Goal: Task Accomplishment & Management: Use online tool/utility

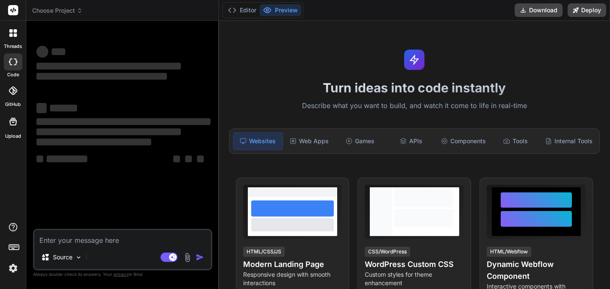
type textarea "x"
click at [106, 239] on textarea at bounding box center [122, 237] width 177 height 15
paste textarea "Build a form builder application similar to Typeform with drag-and-drop interfa…"
type textarea "Build a form builder application similar to Typeform with drag-and-drop interfa…"
type textarea "x"
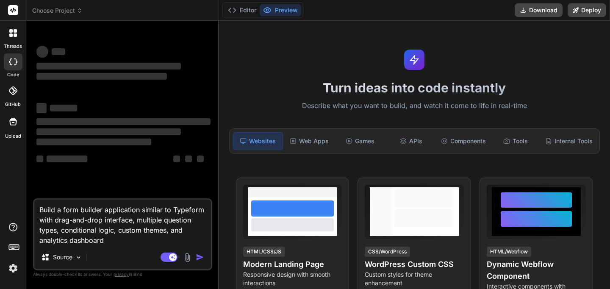
type textarea "Build a form builder application similar to Typeform with drag-and-drop interfa…"
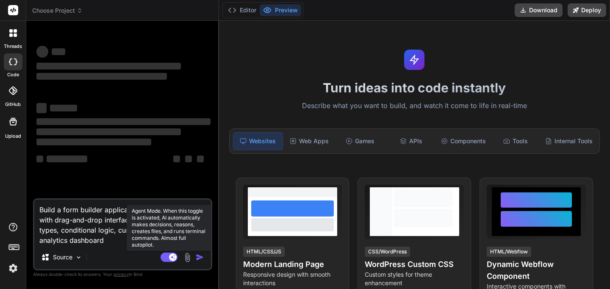
click at [170, 253] on rect at bounding box center [168, 256] width 17 height 9
click at [168, 256] on rect at bounding box center [165, 257] width 8 height 8
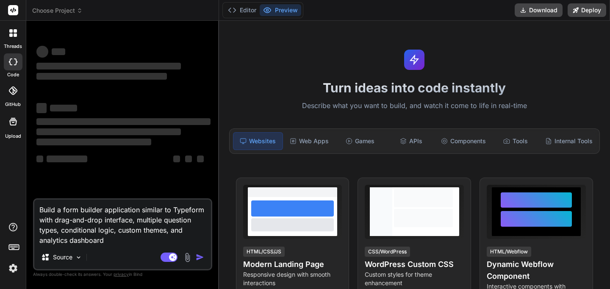
click at [119, 242] on textarea "Build a form builder application similar to Typeform with drag-and-drop interfa…" at bounding box center [122, 222] width 177 height 46
click at [72, 258] on p "Source" at bounding box center [62, 257] width 19 height 8
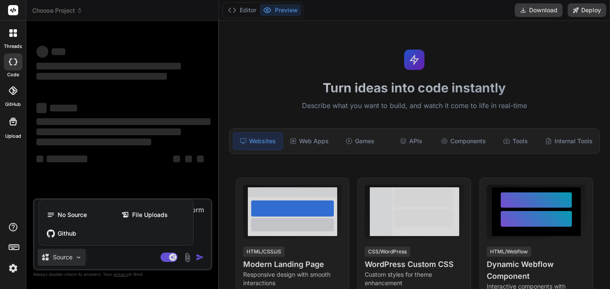
click at [124, 260] on div at bounding box center [305, 144] width 610 height 289
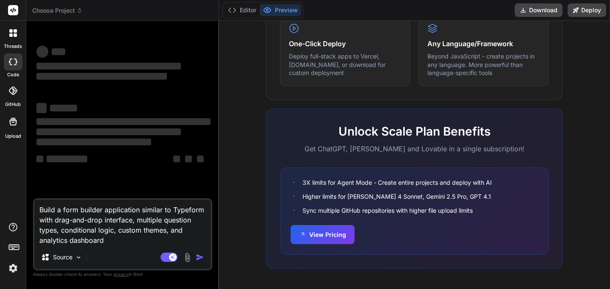
scroll to position [537, 0]
click at [9, 35] on icon at bounding box center [13, 33] width 8 height 8
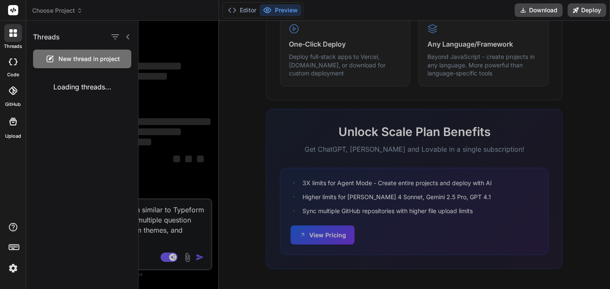
click at [13, 66] on div at bounding box center [13, 61] width 19 height 17
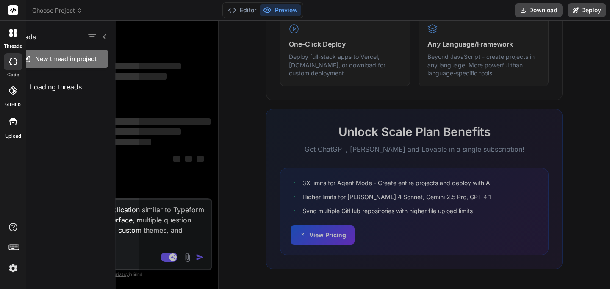
type textarea "x"
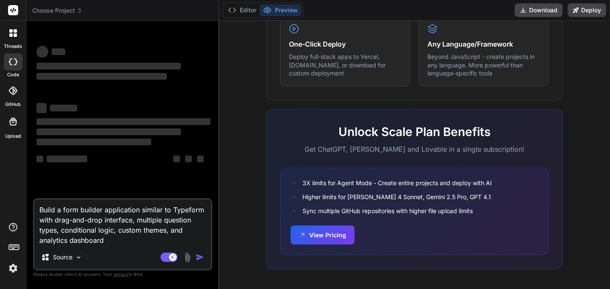
click at [15, 14] on rect at bounding box center [13, 10] width 10 height 10
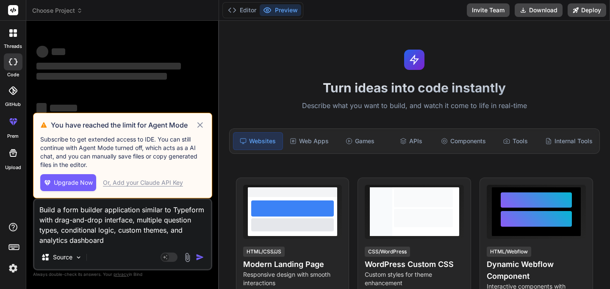
click at [200, 125] on icon at bounding box center [200, 125] width 6 height 6
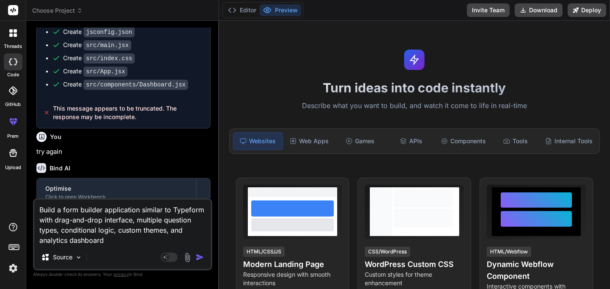
scroll to position [726, 0]
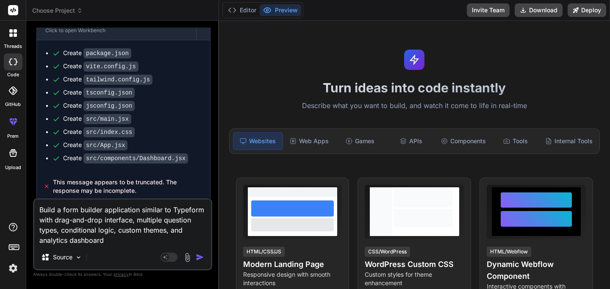
click at [114, 243] on textarea "Build a form builder application similar to Typeform with drag-and-drop interfa…" at bounding box center [122, 222] width 177 height 46
click at [200, 258] on img "button" at bounding box center [200, 257] width 8 height 8
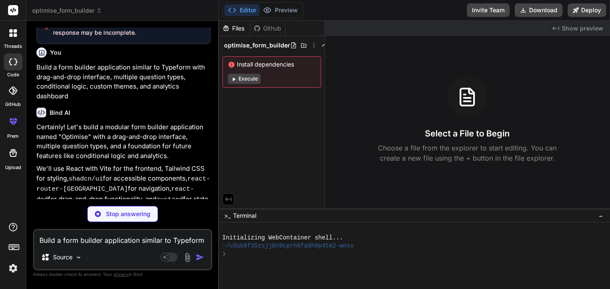
scroll to position [886, 0]
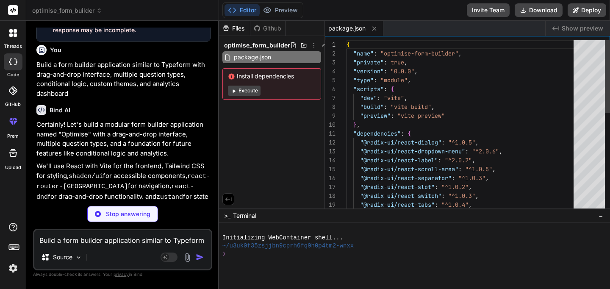
type textarea "x"
type textarea "}, }, })"
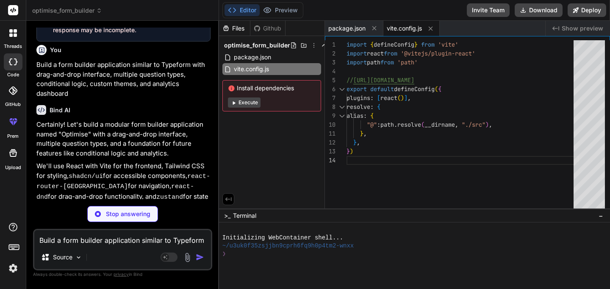
type textarea "x"
type textarea "animation: { "accordion-down": "accordion-down 0.2s ease-out", "accordion-up": …"
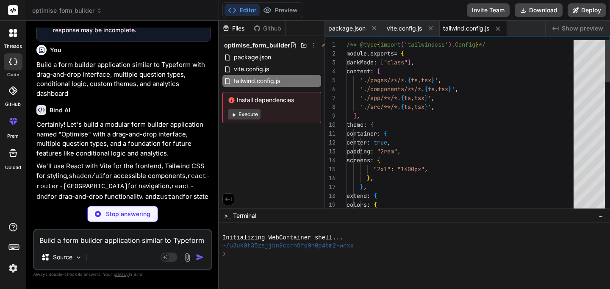
type textarea "x"
type textarea "export default { plugins: { tailwindcss: {}, autoprefixer: {}, }, }"
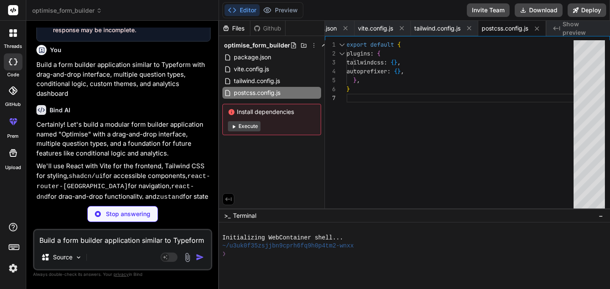
type textarea "x"
type textarea "<div id="root"></div> <script type="module" src="/src/main.jsx"></script> </bod…"
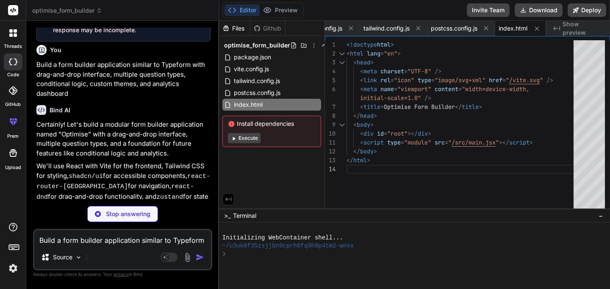
type textarea "x"
type textarea "@apply border-border; } body { @apply bg-background text-foreground; } }"
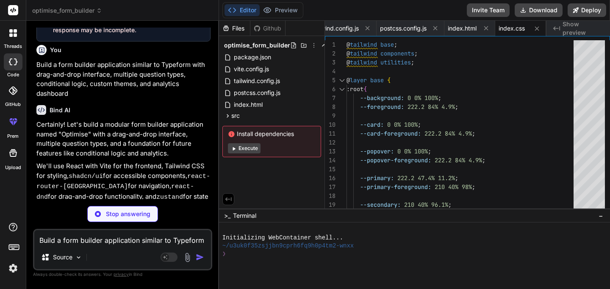
type textarea "x"
type textarea "<App /> </DndProvider> </React.StrictMode>, )"
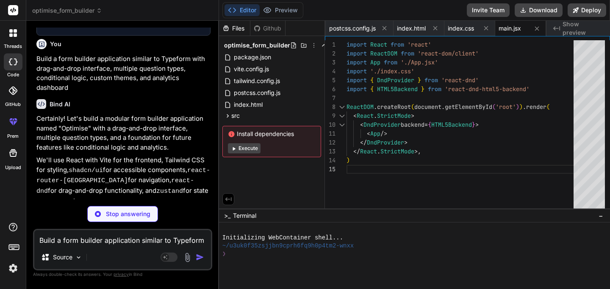
scroll to position [892, 0]
type textarea "x"
type textarea "</ThemeProvider> ) } export default App"
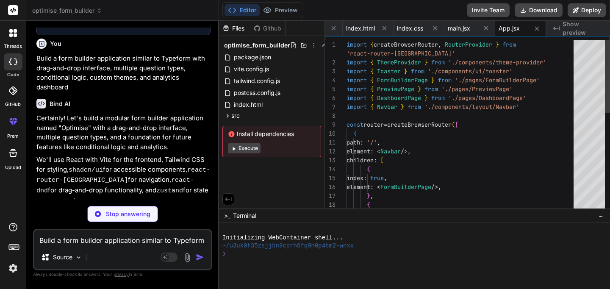
type textarea "x"
type textarea "import { clsx } from "clsx" import { twMerge } from "tailwind-merge" export fun…"
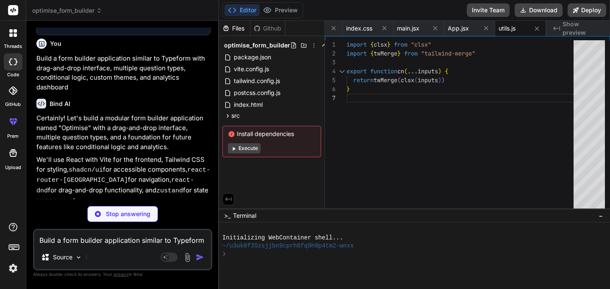
type textarea "x"
type textarea "className }))} ref={ref} {...props} /> ) }) Button.displayName = "Button" expor…"
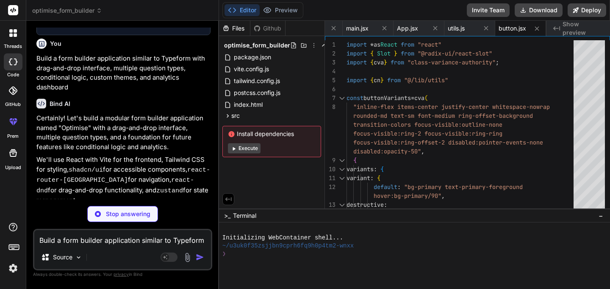
type textarea "x"
type textarea "<div ref={ref} className={cn("flex items-center p-6 pt-0", className)} {...prop…"
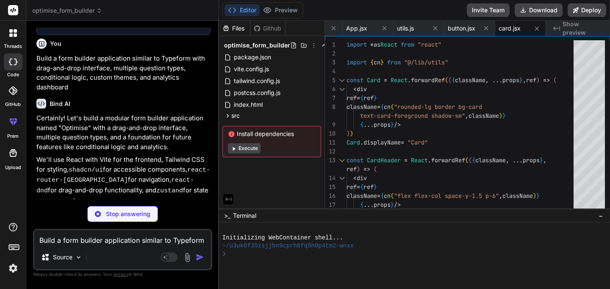
type textarea "x"
type textarea "{...props} /> ) }) Input.displayName = "Input" export { Input }"
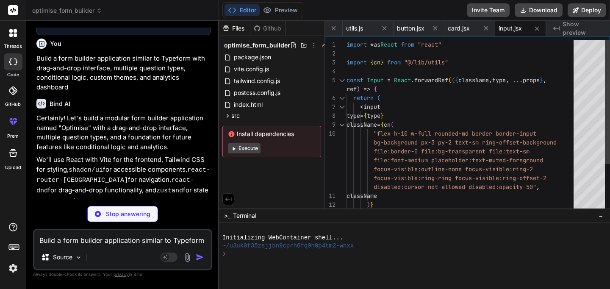
type textarea "x"
type textarea "export { Label }"
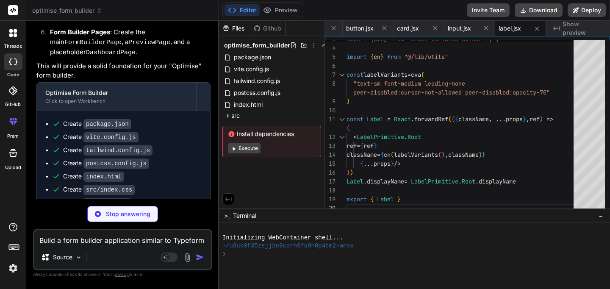
scroll to position [1305, 0]
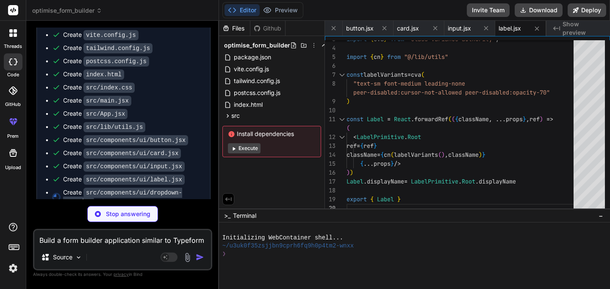
type textarea "x"
type textarea ")} {...props} /> ) ) Separator.displayName = SeparatorPrimitive.Root.displayNam…"
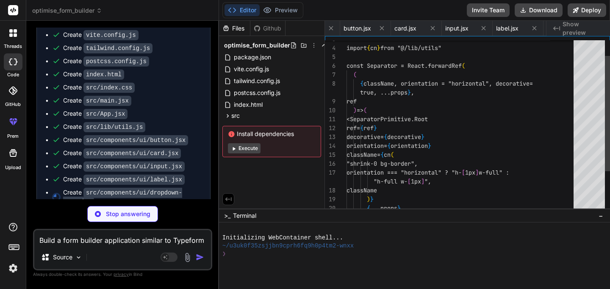
scroll to position [0, 623]
type textarea "x"
type textarea "ScrollBar.displayName = ScrollAreaPrimitive.ScrollAreaScrollbar.displayName exp…"
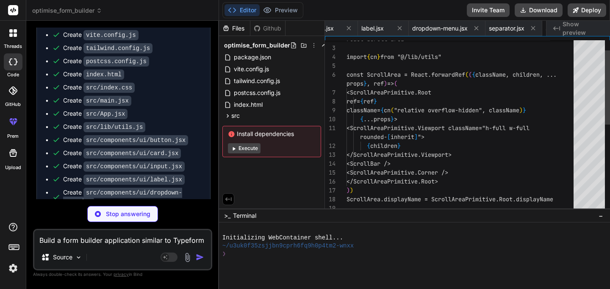
scroll to position [0, 684]
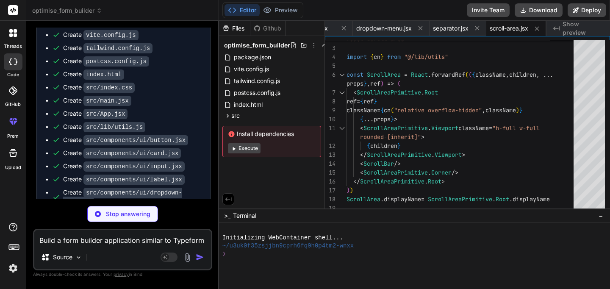
type textarea "x"
type textarea ")) Switch.displayName = SwitchPrimitives.Root.displayName export { Switch }"
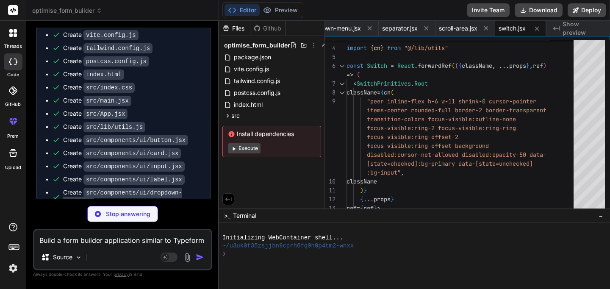
type textarea "x"
type textarea "DialogContent, DialogHeader, DialogFooter, DialogTitle, DialogDescription, }"
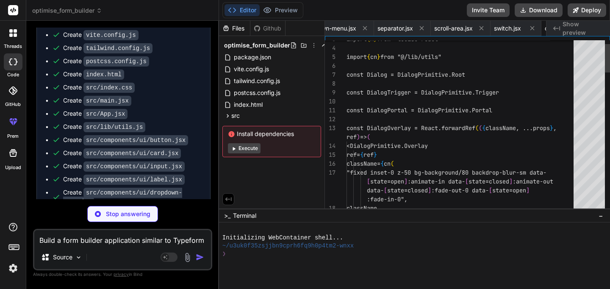
scroll to position [0, 785]
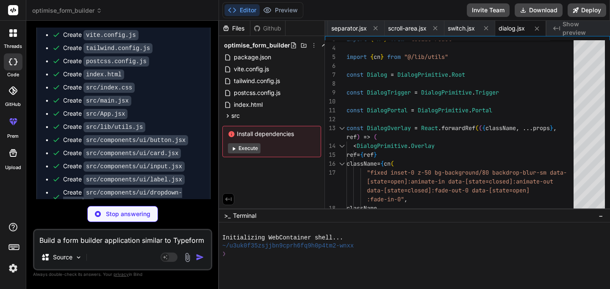
type textarea "x"
type textarea "TooltipContent.displayName = TooltipPrimitive.Content.displayName export { Tool…"
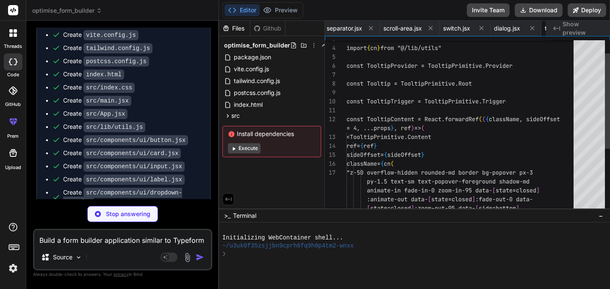
scroll to position [0, 836]
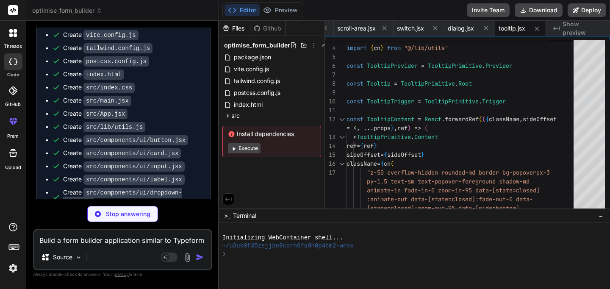
type textarea "x"
type textarea ")) TabsContent.displayName = TabsPrimitive.Content.displayName export { Tabs, T…"
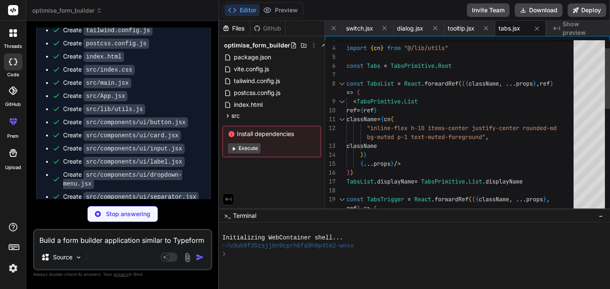
scroll to position [1404, 0]
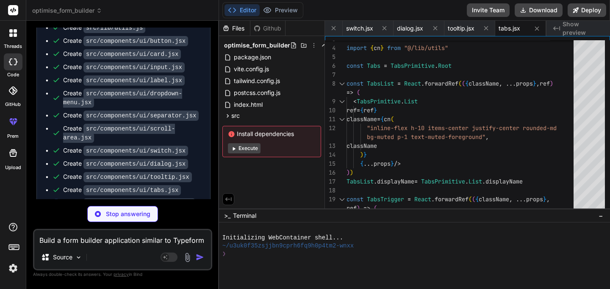
type textarea "x"
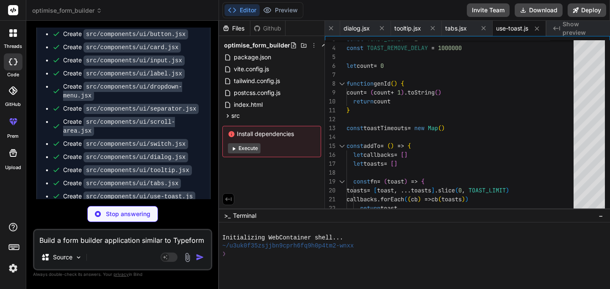
scroll to position [1417, 0]
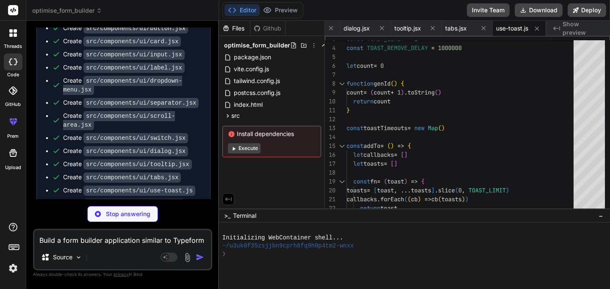
type textarea "x"
type textarea "toastVariants, }"
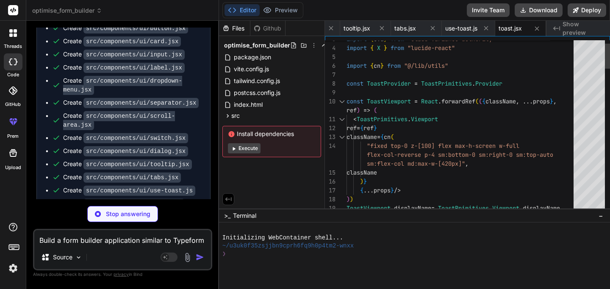
type textarea "x"
type textarea "})} <ToastViewport /> </ToastProvider> ) }"
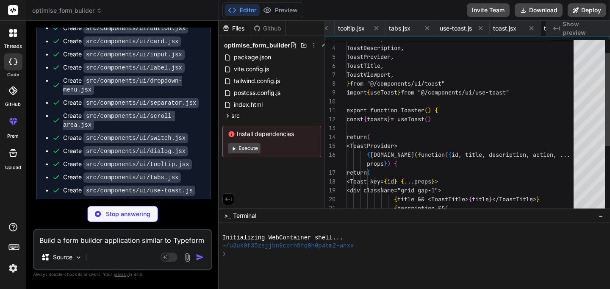
scroll to position [0, 1043]
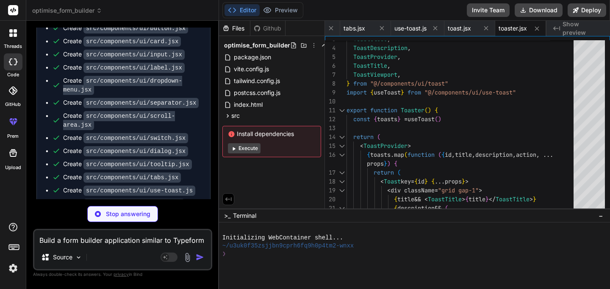
type textarea "x"
type textarea "if (context === undefined) throw new Error("useTheme must be used within a Them…"
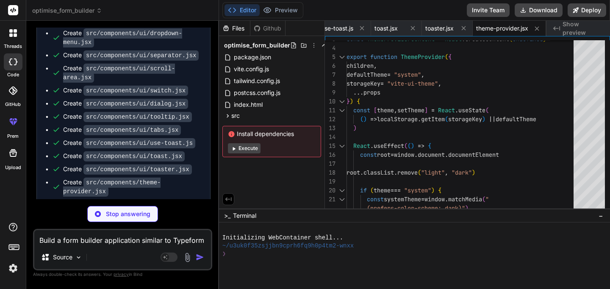
type textarea "x"
type textarea "}"
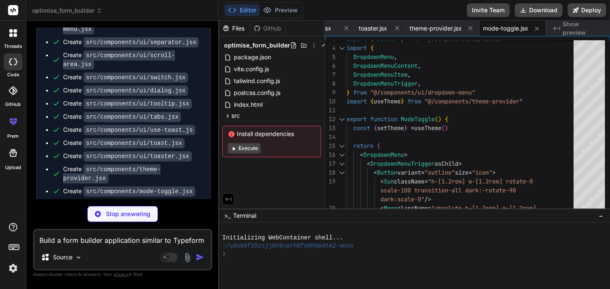
type textarea "x"
type textarea "}), setQuestions: (questions) => set({ questions }), }))"
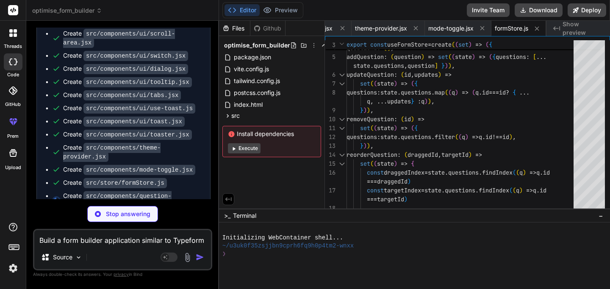
type textarea "x"
type textarea "</div> </div> ) }"
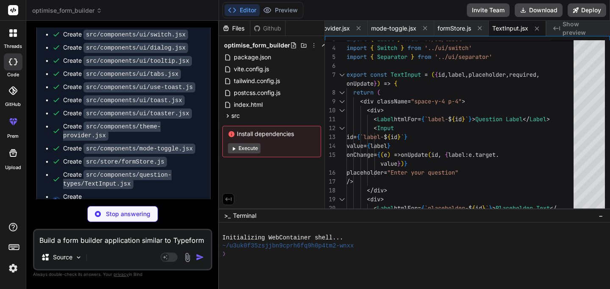
type textarea "x"
type textarea "<DraggableQuestionType key={qType.type} {...qType} /> ))} </div> </ScrollArea> …"
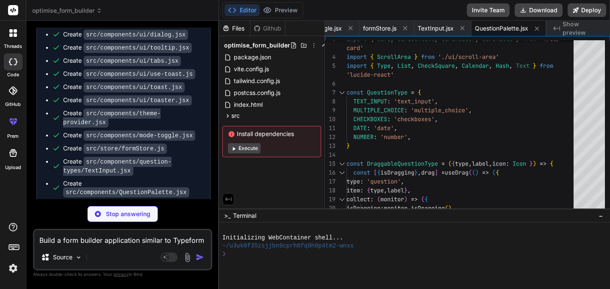
type textarea "x"
type textarea "<CurrentQuestionComponent {...question} onUpdate={updateQuestion} /> </CardCont…"
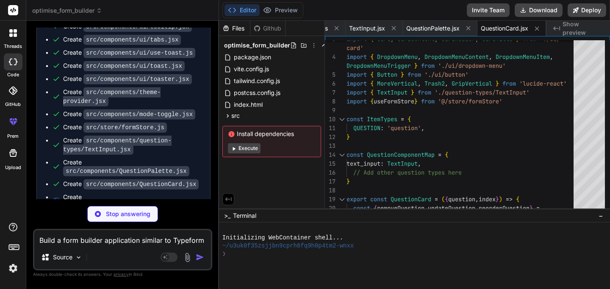
type textarea "x"
type textarea "))} </div> )} </ScrollArea> </CardContent> </Card> ) }"
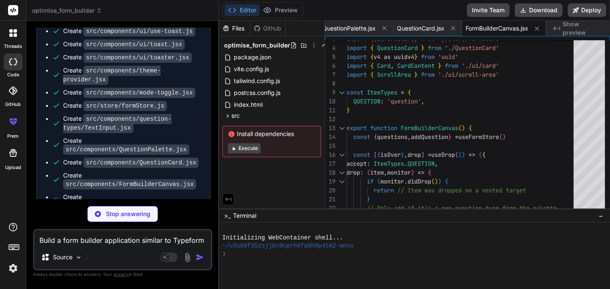
type textarea "x"
type textarea "</header> <main className="flex flex-1 flex-col gap-4 p-4 md:gap-8 md:p-6"> <Ou…"
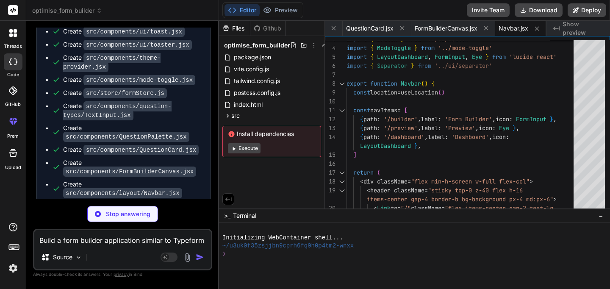
type textarea "x"
type textarea "</div> </div> ) }"
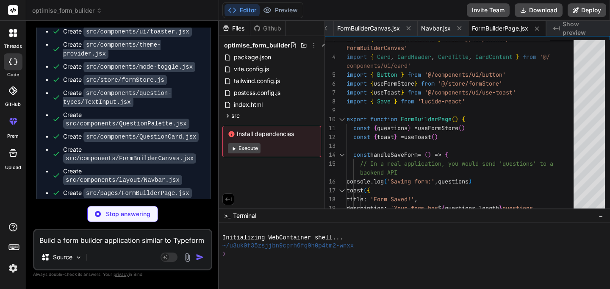
type textarea "x"
type textarea "}"
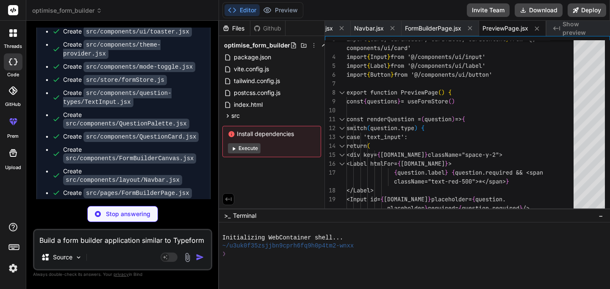
type textarea "x"
type textarea "</Card> </div> ) }"
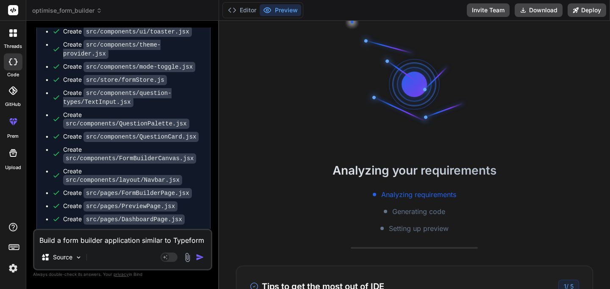
type textarea "x"
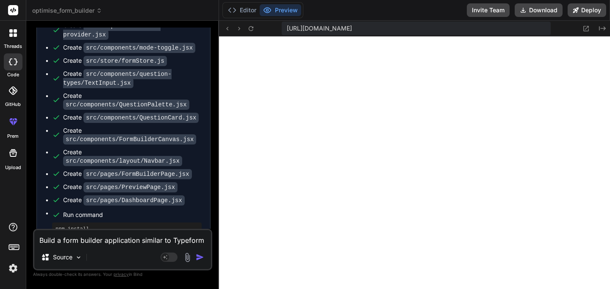
scroll to position [1648, 0]
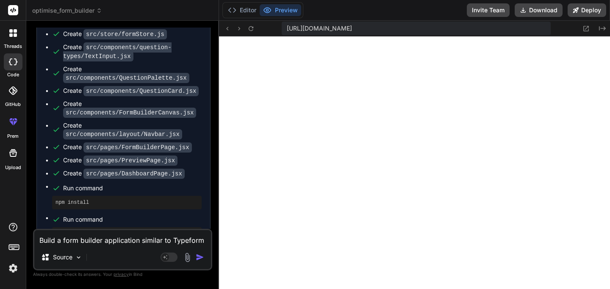
click at [92, 241] on textarea "Build a form builder application similar to Typeform with drag-and-drop interfa…" at bounding box center [122, 237] width 177 height 15
paste textarea "Failed to resolve import "uuid" from "src/components/FormBuilderCanvas.jsx". Do…"
type textarea "Failed to resolve import "uuid" from "src/components/FormBuilderCanvas.jsx". Do…"
type textarea "x"
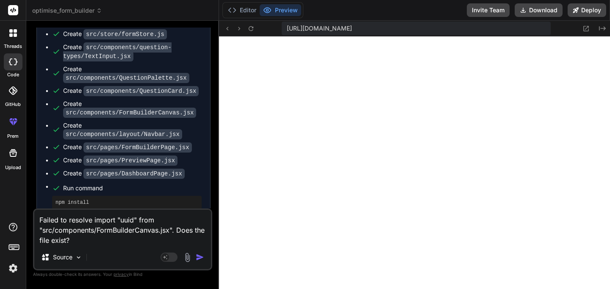
type textarea "Failed to resolve import "uuid" from "src/components/FormBuilderCanvas.jsx". Do…"
type textarea "x"
type textarea "Failed to resolve import "uuid" from "src/components/FormBuilderCanvas.jsx". Do…"
type textarea "x"
type textarea "Failed to resolve import "uuid" from "src/components/FormBuilderCanvas.jsx". Do…"
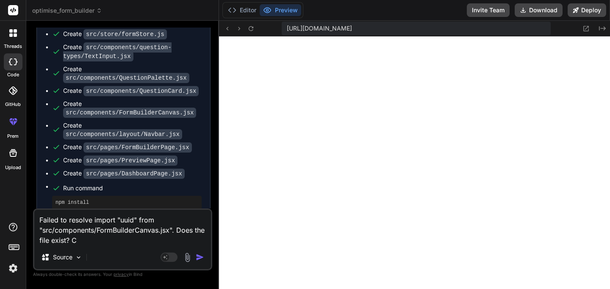
type textarea "x"
type textarea "Failed to resolve import "uuid" from "src/components/FormBuilderCanvas.jsx". Do…"
type textarea "x"
type textarea "Failed to resolve import "uuid" from "src/components/FormBuilderCanvas.jsx". Do…"
type textarea "x"
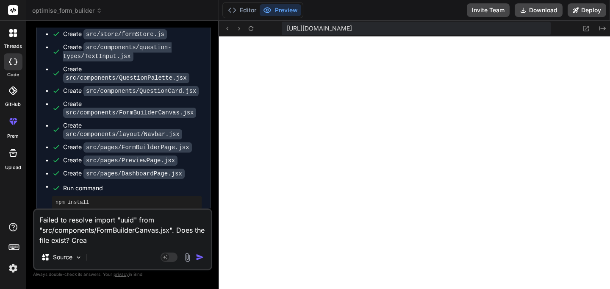
type textarea "Failed to resolve import "uuid" from "src/components/FormBuilderCanvas.jsx". Do…"
type textarea "x"
type textarea "Failed to resolve import "uuid" from "src/components/FormBuilderCanvas.jsx". Do…"
type textarea "x"
type textarea "Failed to resolve import "uuid" from "src/components/FormBuilderCanvas.jsx". Do…"
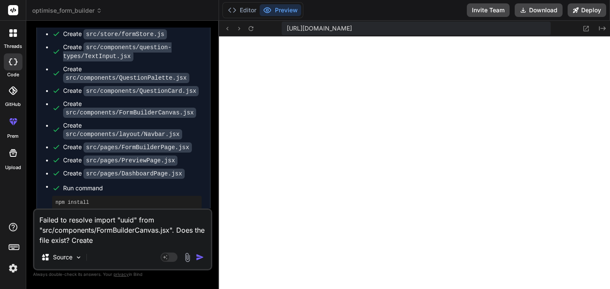
type textarea "x"
type textarea "Failed to resolve import "uuid" from "src/components/FormBuilderCanvas.jsx". Do…"
type textarea "x"
type textarea "Failed to resolve import "uuid" from "src/components/FormBuilderCanvas.jsx". Do…"
type textarea "x"
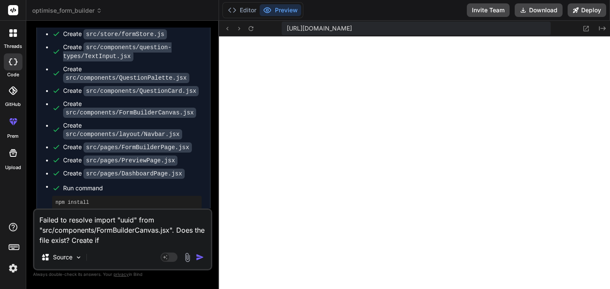
type textarea "Failed to resolve import "uuid" from "src/components/FormBuilderCanvas.jsx". Do…"
type textarea "x"
type textarea "Failed to resolve import "uuid" from "src/components/FormBuilderCanvas.jsx". Do…"
type textarea "x"
type textarea "Failed to resolve import "uuid" from "src/components/FormBuilderCanvas.jsx". Do…"
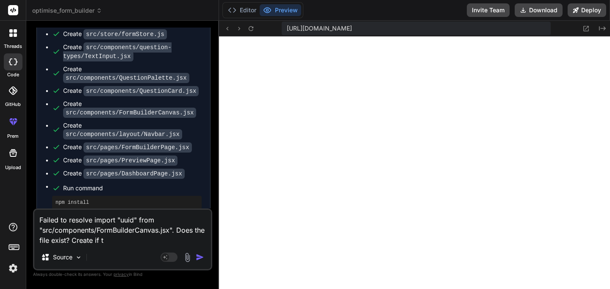
type textarea "x"
type textarea "Failed to resolve import "uuid" from "src/components/FormBuilderCanvas.jsx". Do…"
type textarea "x"
type textarea "Failed to resolve import "uuid" from "src/components/FormBuilderCanvas.jsx". Do…"
type textarea "x"
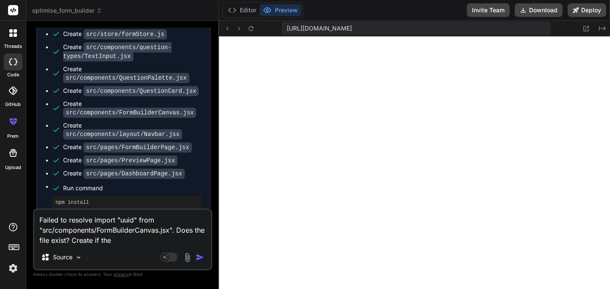
type textarea "Failed to resolve import "uuid" from "src/components/FormBuilderCanvas.jsx". Do…"
type textarea "x"
type textarea "Failed to resolve import "uuid" from "src/components/FormBuilderCanvas.jsx". Do…"
type textarea "x"
type textarea "Failed to resolve import "uuid" from "src/components/FormBuilderCanvas.jsx". Do…"
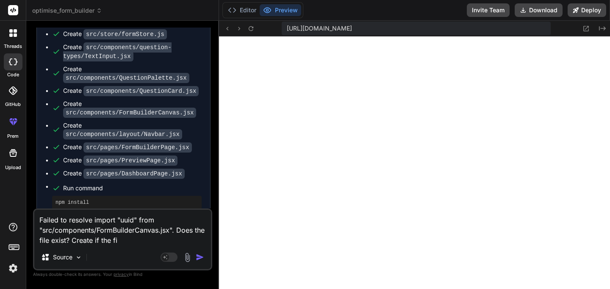
type textarea "x"
type textarea "Failed to resolve import "uuid" from "src/components/FormBuilderCanvas.jsx". Do…"
type textarea "x"
type textarea "Failed to resolve import "uuid" from "src/components/FormBuilderCanvas.jsx". Do…"
type textarea "x"
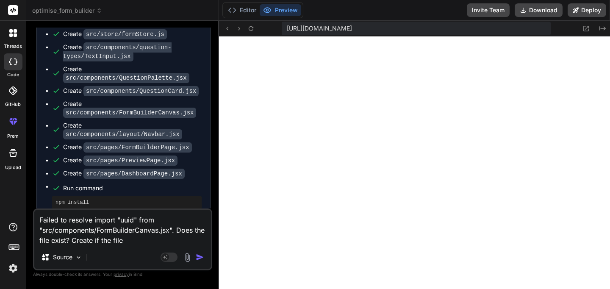
type textarea "Failed to resolve import "uuid" from "src/components/FormBuilderCanvas.jsx". Do…"
type textarea "x"
type textarea "Failed to resolve import "uuid" from "src/components/FormBuilderCanvas.jsx". Do…"
type textarea "x"
type textarea "Failed to resolve import "uuid" from "src/components/FormBuilderCanvas.jsx". Do…"
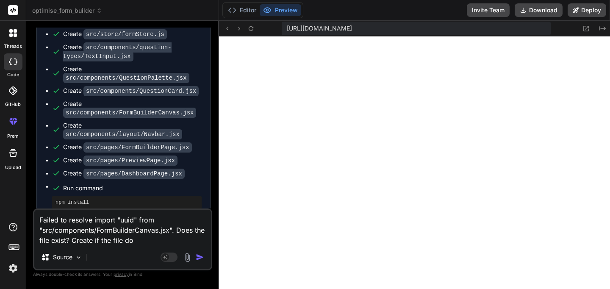
type textarea "x"
type textarea "Failed to resolve import "uuid" from "src/components/FormBuilderCanvas.jsx". Do…"
type textarea "x"
type textarea "Failed to resolve import "uuid" from "src/components/FormBuilderCanvas.jsx". Do…"
type textarea "x"
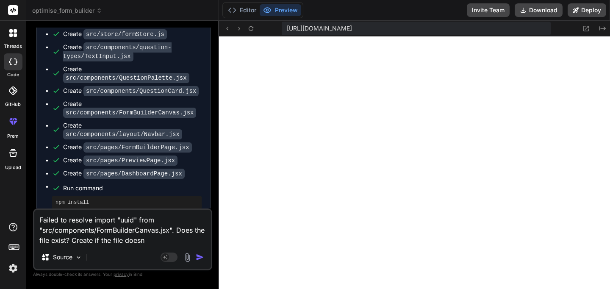
type textarea "Failed to resolve import "uuid" from "src/components/FormBuilderCanvas.jsx". Do…"
type textarea "x"
type textarea "Failed to resolve import "uuid" from "src/components/FormBuilderCanvas.jsx". Do…"
type textarea "x"
type textarea "Failed to resolve import "uuid" from "src/components/FormBuilderCanvas.jsx". Do…"
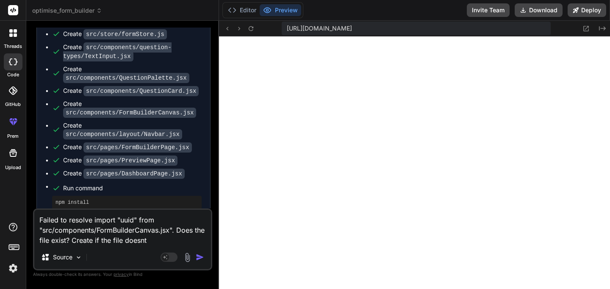
type textarea "x"
type textarea "Failed to resolve import "uuid" from "src/components/FormBuilderCanvas.jsx". Do…"
type textarea "x"
type textarea "Failed to resolve import "uuid" from "src/components/FormBuilderCanvas.jsx". Do…"
type textarea "x"
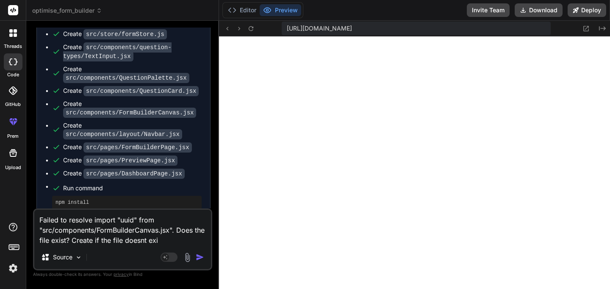
type textarea "Failed to resolve import "uuid" from "src/components/FormBuilderCanvas.jsx". Do…"
type textarea "x"
type textarea "Failed to resolve import "uuid" from "src/components/FormBuilderCanvas.jsx". Do…"
type textarea "x"
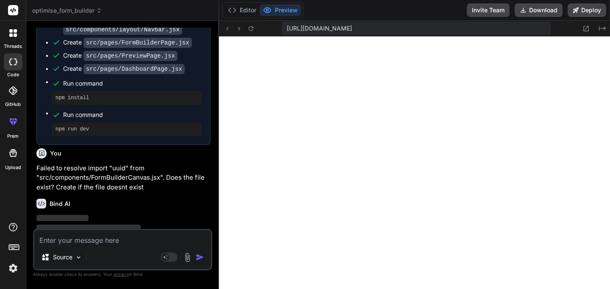
scroll to position [1755, 0]
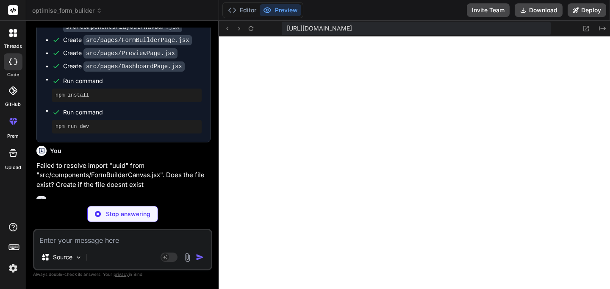
type textarea "x"
type textarea ""postcss": "^8.4.31", "tailwindcss": "^3.3.5", "typescript": "^5.2.2", "vite": …"
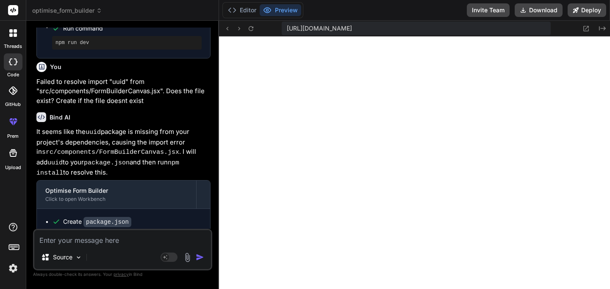
scroll to position [1883, 0]
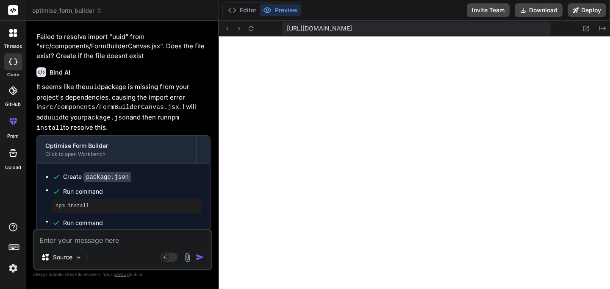
click at [295, 10] on button "Preview" at bounding box center [280, 10] width 41 height 12
click at [602, 30] on icon "Created with Pixso." at bounding box center [602, 28] width 7 height 7
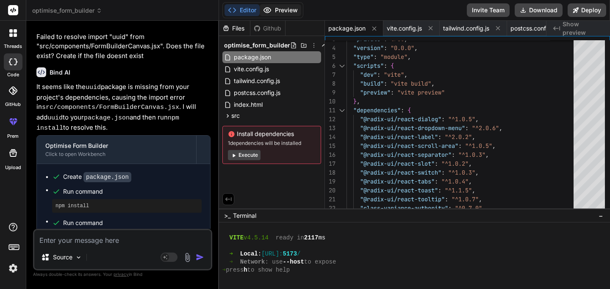
click at [288, 7] on button "Preview" at bounding box center [280, 10] width 41 height 12
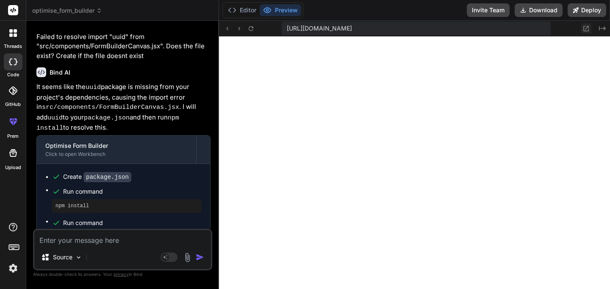
click at [585, 28] on icon at bounding box center [586, 29] width 6 height 6
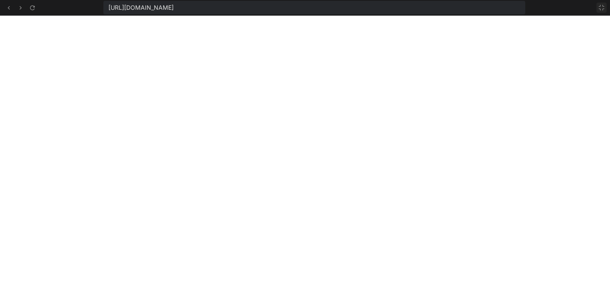
click at [604, 5] on icon at bounding box center [601, 7] width 7 height 7
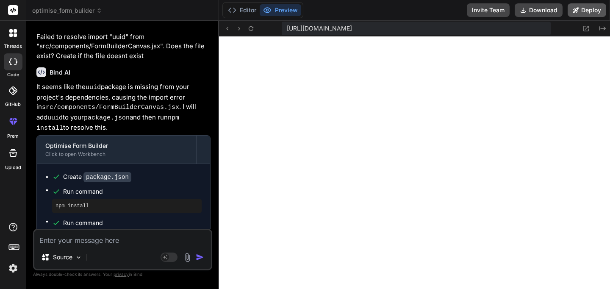
click at [585, 12] on button "Deploy" at bounding box center [586, 10] width 39 height 14
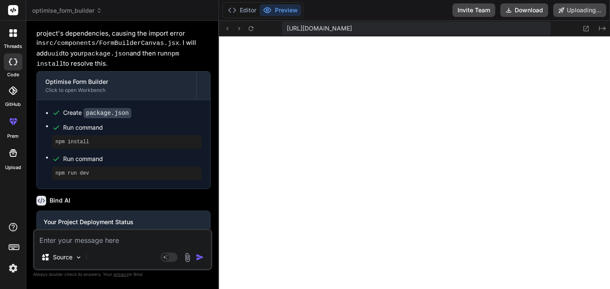
scroll to position [1957, 0]
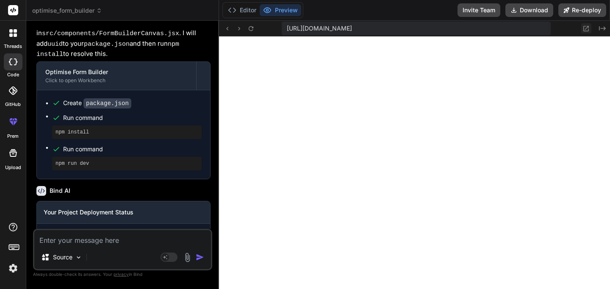
click at [586, 28] on icon at bounding box center [586, 29] width 6 height 6
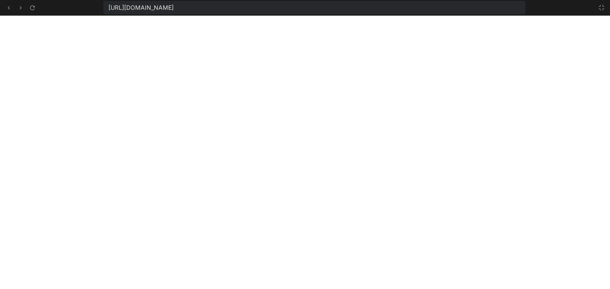
click at [598, 7] on icon at bounding box center [601, 7] width 7 height 7
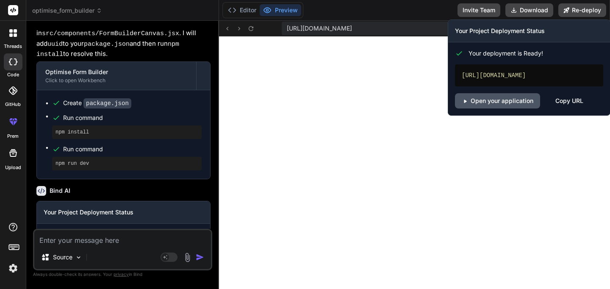
click at [520, 108] on link "Open your application" at bounding box center [497, 100] width 85 height 15
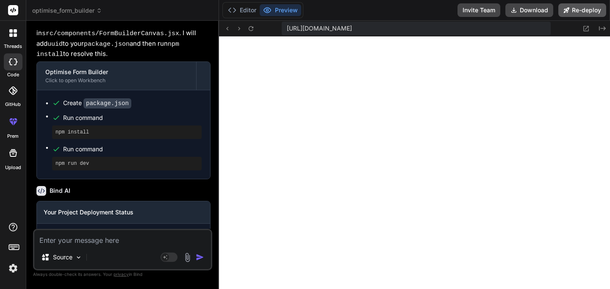
click at [592, 12] on button "Re-deploy" at bounding box center [582, 10] width 48 height 14
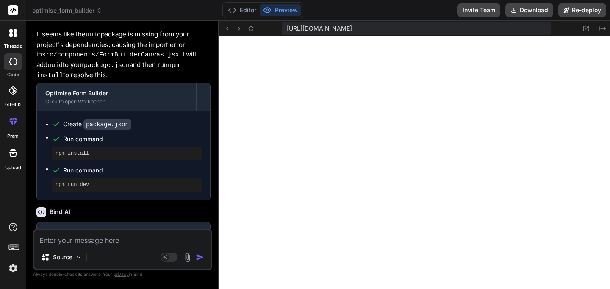
scroll to position [1706, 0]
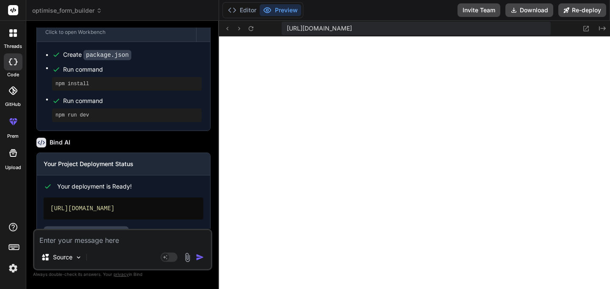
scroll to position [2008, 0]
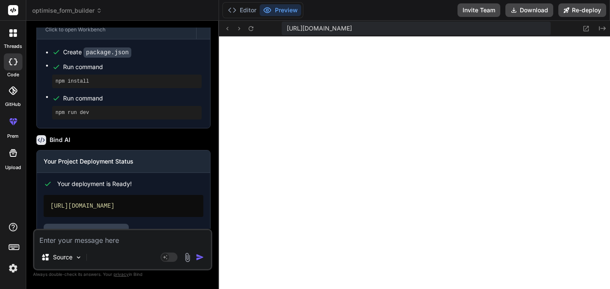
click at [152, 195] on div "https://optimiseformbuilder.vercel.app" at bounding box center [124, 206] width 160 height 22
click at [149, 224] on div "Copy URL" at bounding box center [158, 231] width 28 height 15
click at [284, 13] on button "Preview" at bounding box center [280, 10] width 41 height 12
click at [248, 10] on button "Editor" at bounding box center [241, 10] width 35 height 12
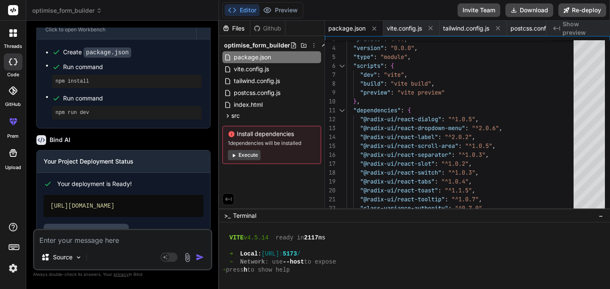
click at [253, 155] on button "Execute" at bounding box center [244, 155] width 33 height 10
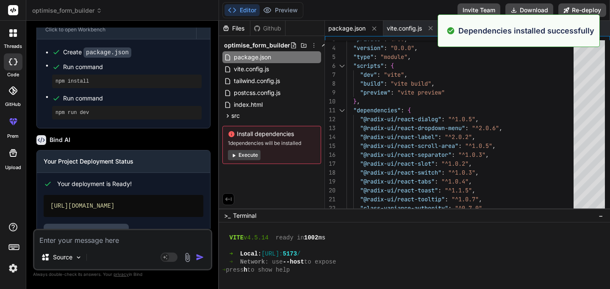
scroll to position [981, 0]
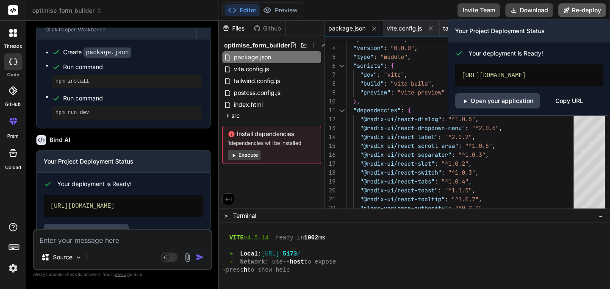
click at [586, 11] on button "Re-deploy" at bounding box center [582, 10] width 48 height 14
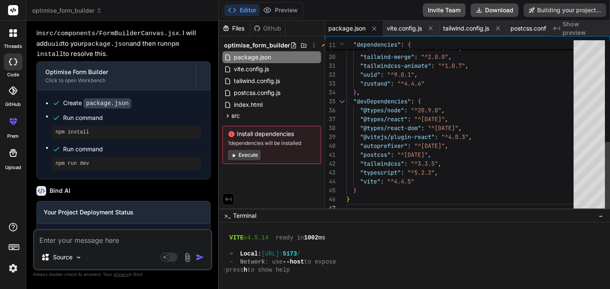
scroll to position [2008, 0]
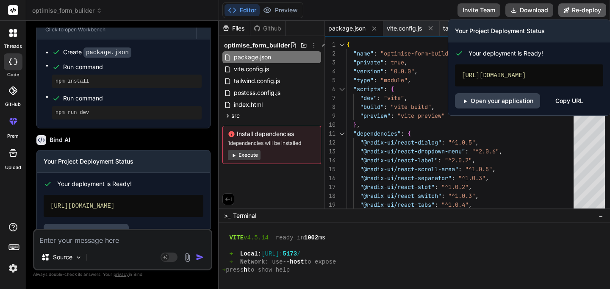
click at [586, 12] on button "Re-deploy" at bounding box center [582, 10] width 48 height 14
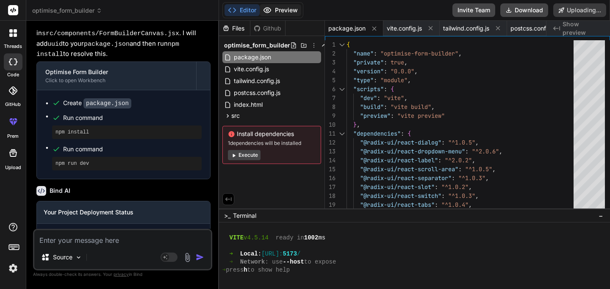
click at [282, 11] on button "Preview" at bounding box center [280, 10] width 41 height 12
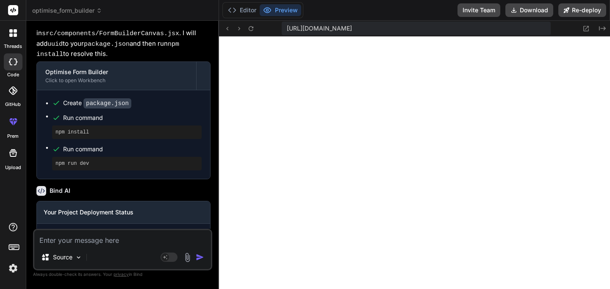
type textarea "x"
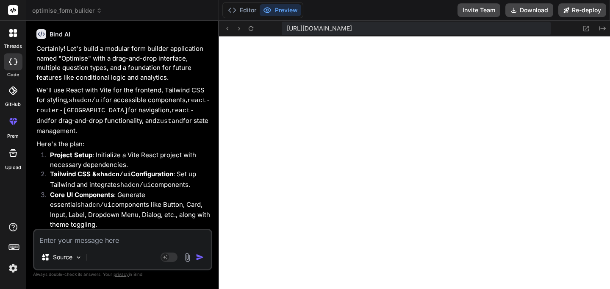
scroll to position [535, 0]
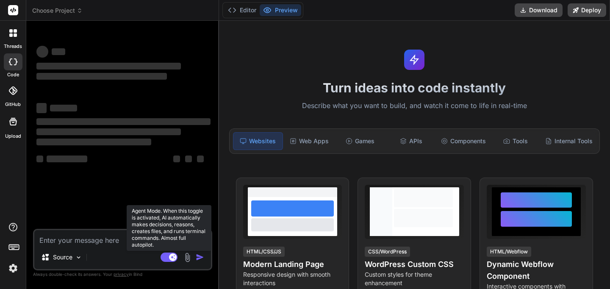
click at [172, 255] on rect at bounding box center [173, 257] width 8 height 8
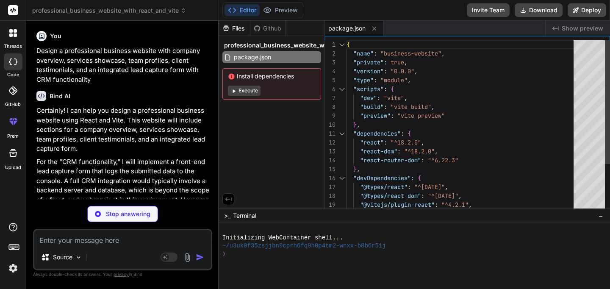
type textarea "x"
type textarea "<div id="root"></div> <script type="module" src="/src/main.jsx"></script> </bod…"
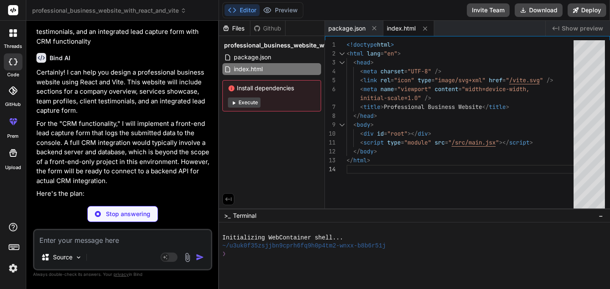
scroll to position [39, 0]
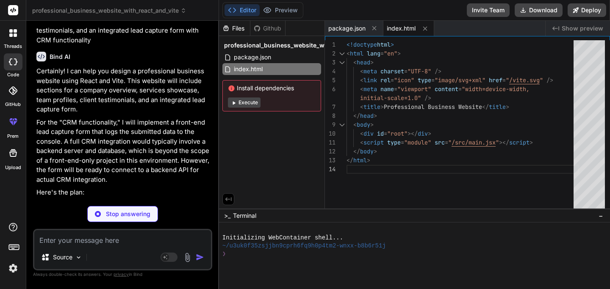
type textarea "x"
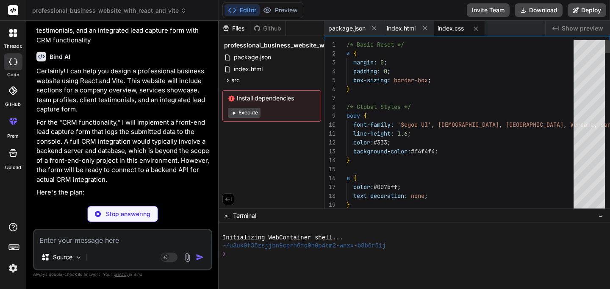
type textarea "}"
type textarea "x"
type textarea "</BrowserRouter> </React.StrictMode>, );"
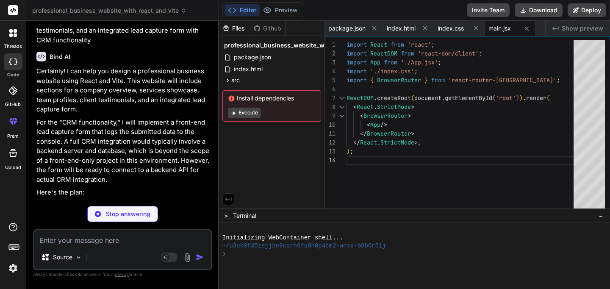
type textarea "x"
type textarea "quote: "The team at Innovate Solutions is incredibly knowledgeable and professi…"
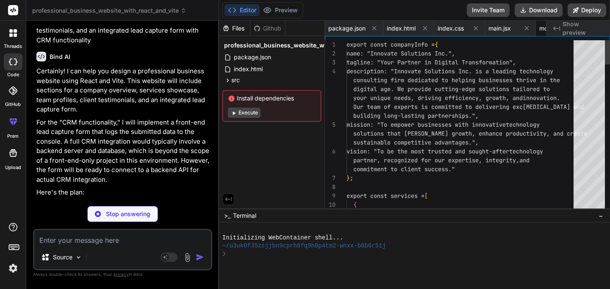
scroll to position [0, 45]
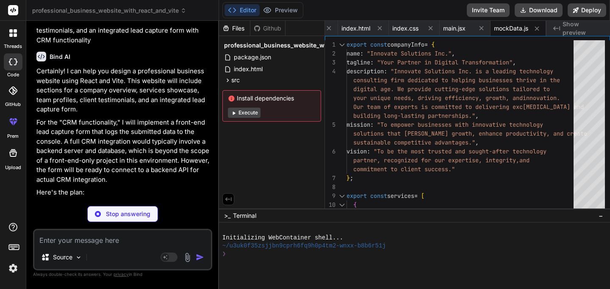
type textarea "x"
type textarea "); }; export default Footer;"
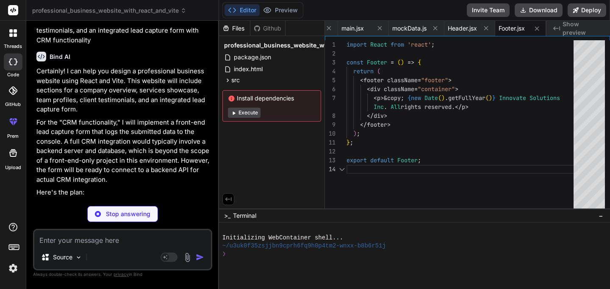
scroll to position [36, 0]
type textarea "x"
type textarea "<Link to="/services" className="btn">Our Services</Link> </div> </section> ); }…"
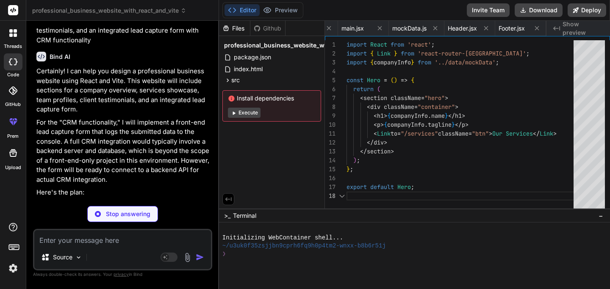
scroll to position [62, 0]
type textarea "x"
type textarea "<p>Our mission: {companyInfo.mission}</p> <Link to="/about" className="btn">Lea…"
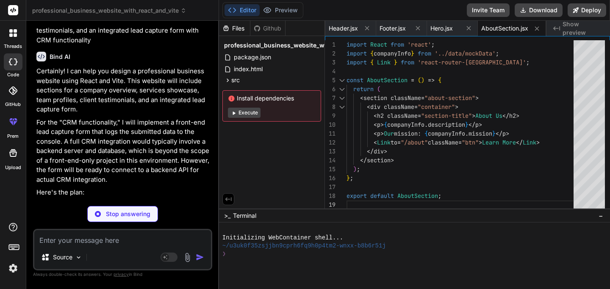
type textarea "x"
type textarea "</div> </div> </section> ); }; export default ServicesSection;"
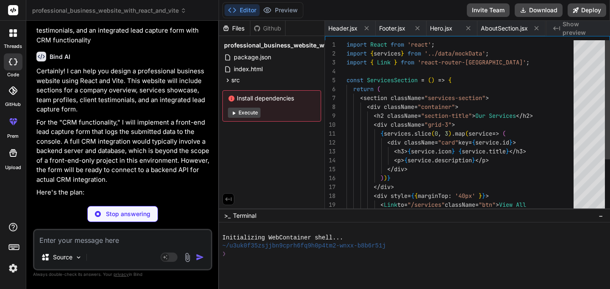
scroll to position [62, 0]
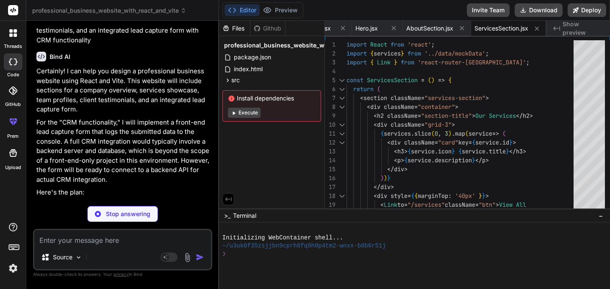
type textarea "x"
type textarea "<Link to="/team" className="btn">See Full Team</Link> </div> </div> </section> …"
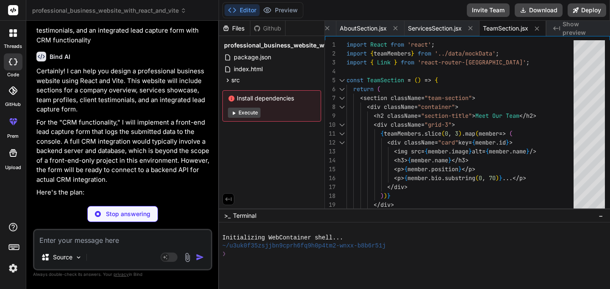
type textarea "x"
type textarea "); }; export default TestimonialsSection;"
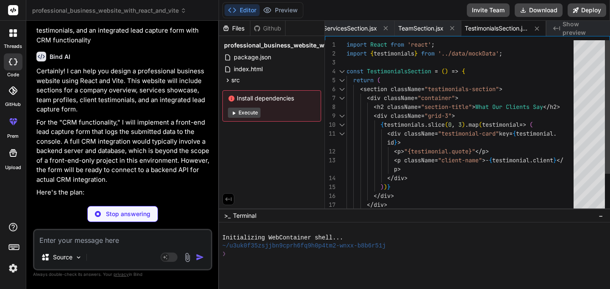
type textarea "x"
type textarea "export default HomePage;"
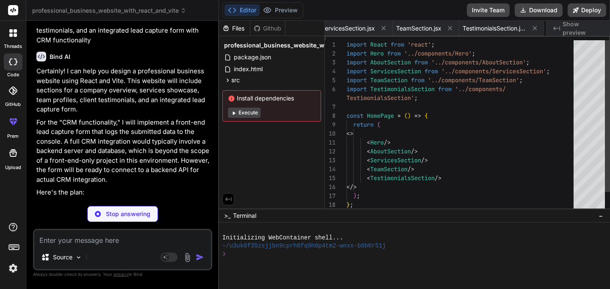
scroll to position [17, 0]
type textarea "x"
type textarea "</div> </section> ); }; export default AboutPage;"
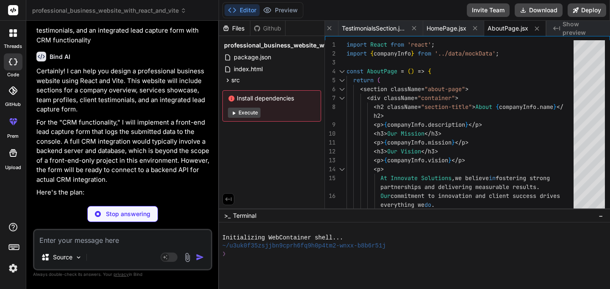
type textarea "x"
type textarea "</section> ); }; export default ServicesPage;"
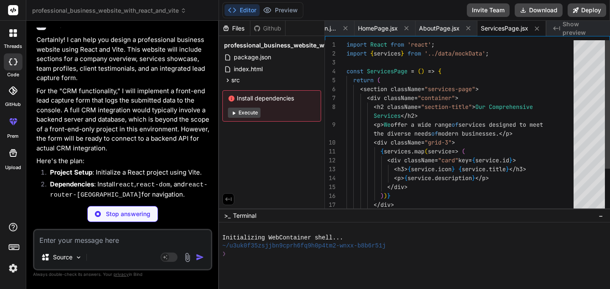
scroll to position [79, 0]
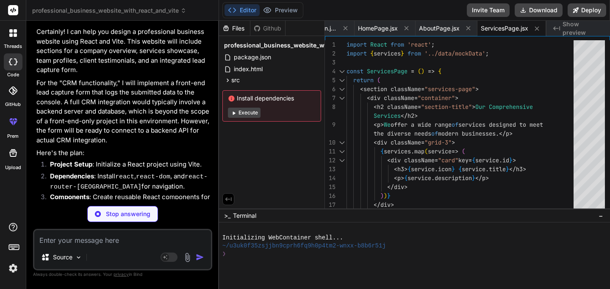
type textarea "x"
type textarea "</div> </div> </section> ); }; export default TeamPage;"
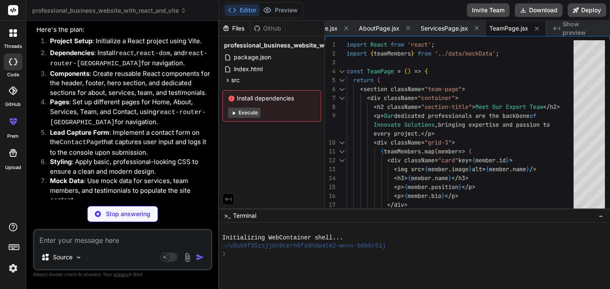
scroll to position [279, 0]
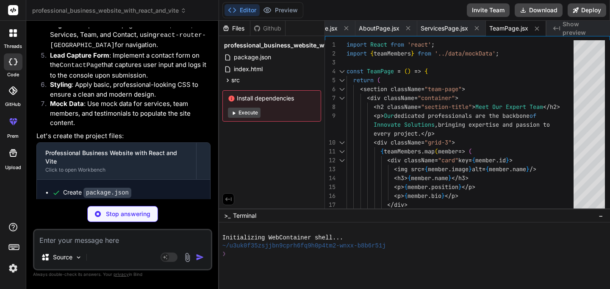
type textarea "x"
type textarea "); }; export default ContactPage;"
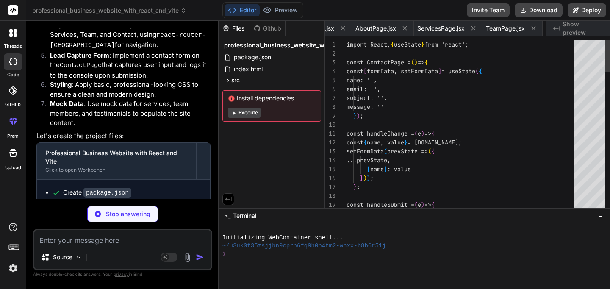
scroll to position [44, 0]
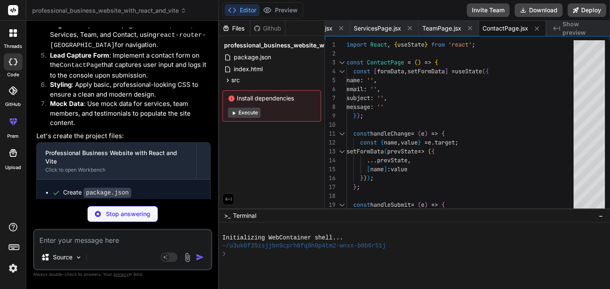
type textarea "x"
type textarea "<Route path="/contact" element={<ContactPage />} /> </Routes> </main> <Footer /…"
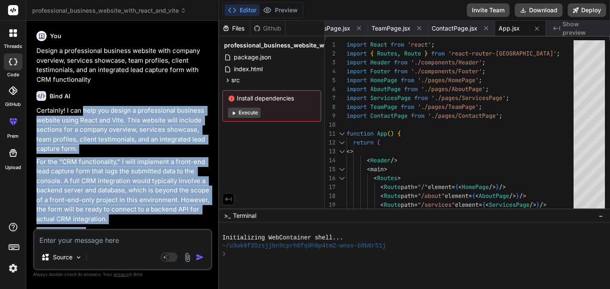
drag, startPoint x: 78, startPoint y: 211, endPoint x: 83, endPoint y: 113, distance: 97.9
copy div "help you design a professional business website using React and Vite. This webs…"
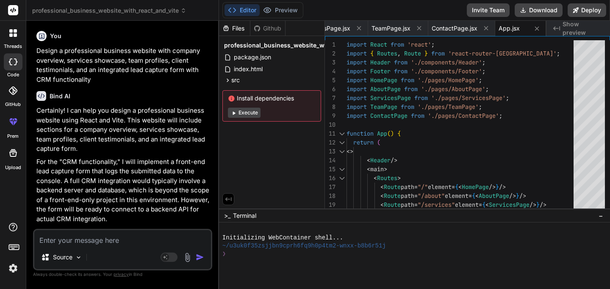
click at [189, 185] on p "For the "CRM functionality," I will implement a front-end lead capture form tha…" at bounding box center [123, 190] width 174 height 67
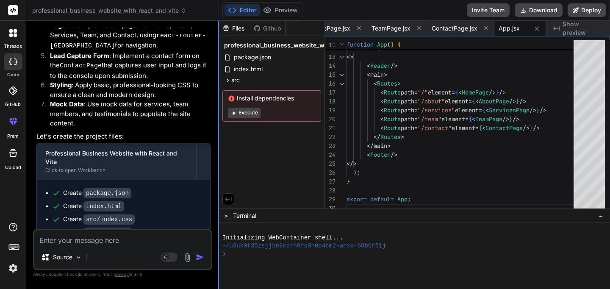
scroll to position [418, 0]
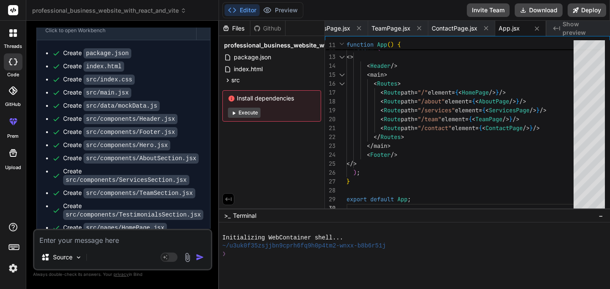
click at [246, 113] on button "Execute" at bounding box center [244, 113] width 33 height 10
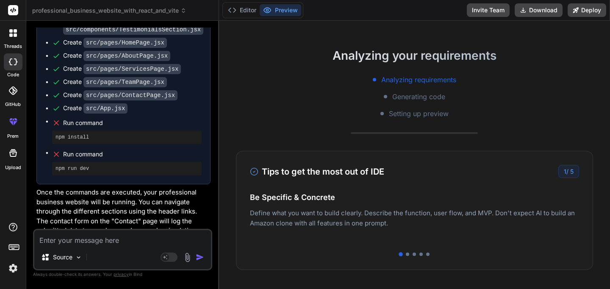
scroll to position [121, 0]
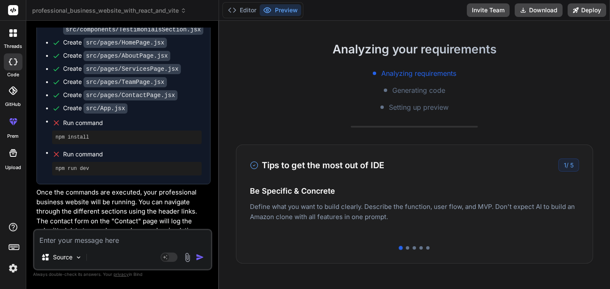
click at [294, 43] on h2 "Analyzing your requirements" at bounding box center [414, 49] width 391 height 18
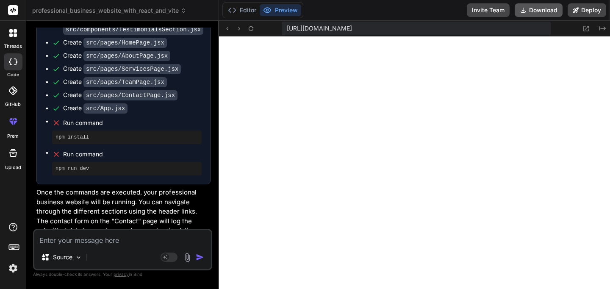
scroll to position [233, 0]
click at [594, 16] on button "Deploy" at bounding box center [586, 10] width 39 height 14
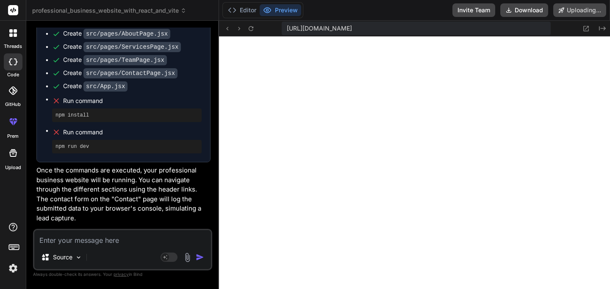
scroll to position [677, 0]
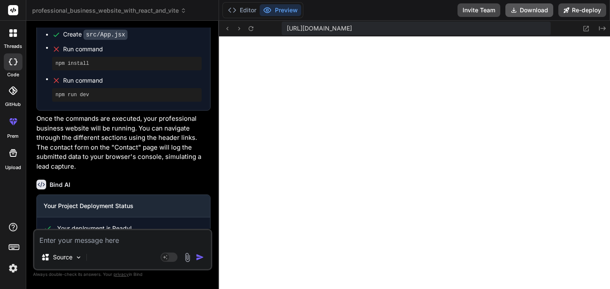
type textarea "x"
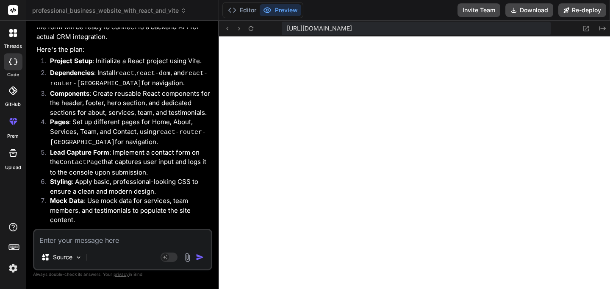
scroll to position [736, 0]
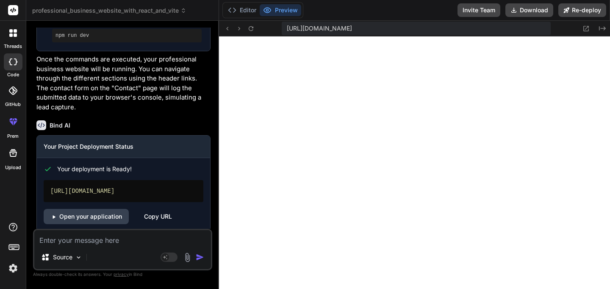
click at [152, 209] on div "Copy URL" at bounding box center [158, 216] width 28 height 15
click at [248, 13] on button "Editor" at bounding box center [241, 10] width 35 height 12
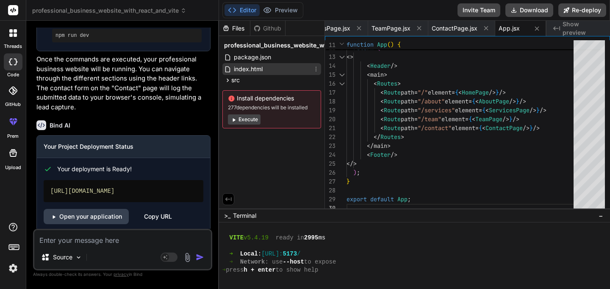
click at [255, 65] on span "index.html" at bounding box center [248, 69] width 30 height 10
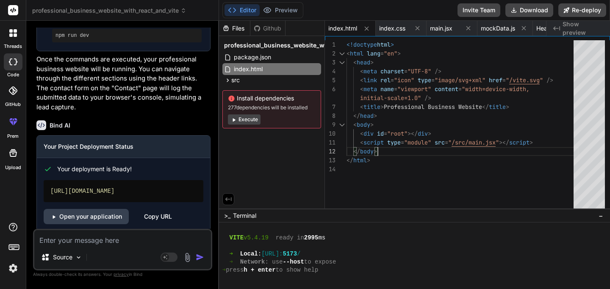
click at [474, 146] on div "< script type = "module" src = " /src/main.jsx " ></ script > </ body > </ html…" at bounding box center [462, 126] width 232 height 172
click at [479, 140] on div "< script type = "module" src = " /src/main.jsx " ></ script > </ body > </ html…" at bounding box center [462, 126] width 232 height 172
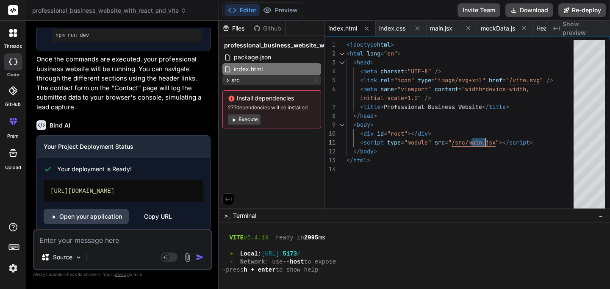
click at [233, 81] on span "src" at bounding box center [235, 80] width 8 height 8
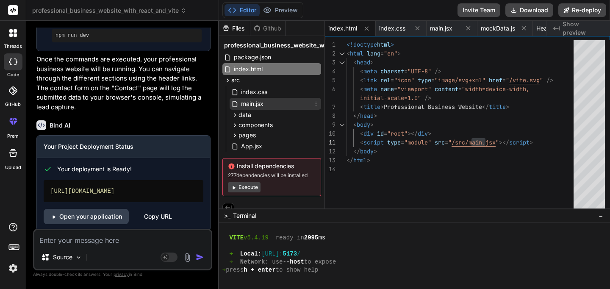
click at [246, 102] on span "main.jsx" at bounding box center [252, 104] width 24 height 10
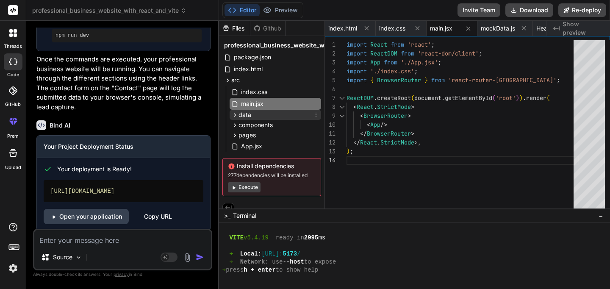
click at [245, 116] on span "data" at bounding box center [244, 114] width 13 height 8
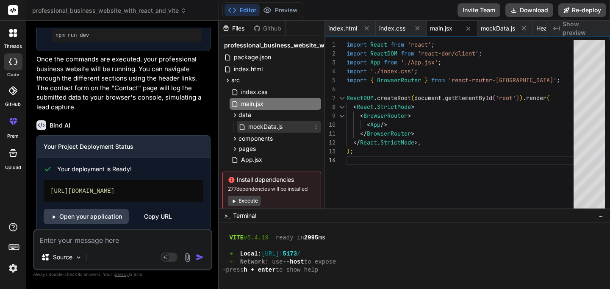
click at [260, 129] on span "mockData.js" at bounding box center [265, 127] width 36 height 10
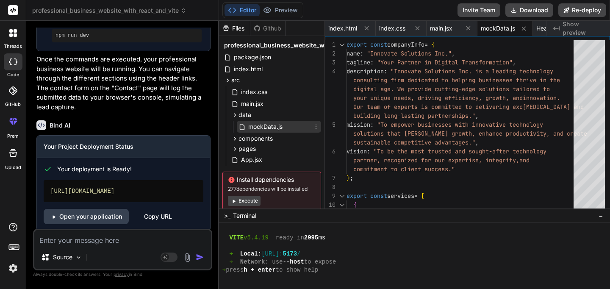
click at [260, 129] on span "mockData.js" at bounding box center [265, 127] width 36 height 10
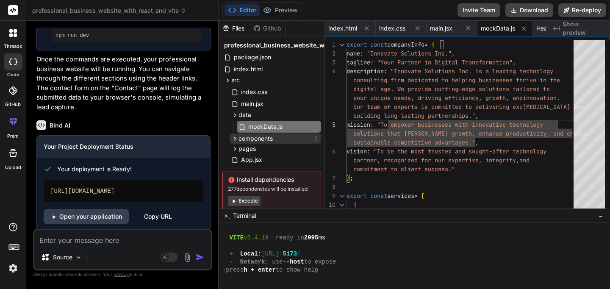
click at [276, 140] on div "components" at bounding box center [274, 138] width 91 height 10
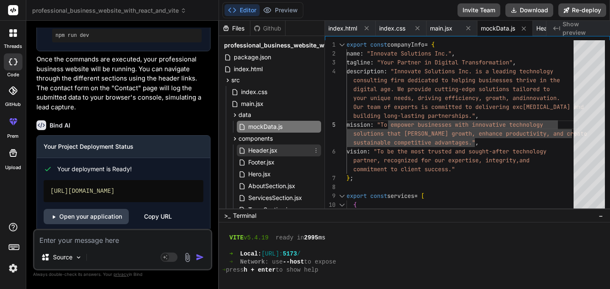
click at [272, 155] on span "Header.jsx" at bounding box center [262, 150] width 31 height 10
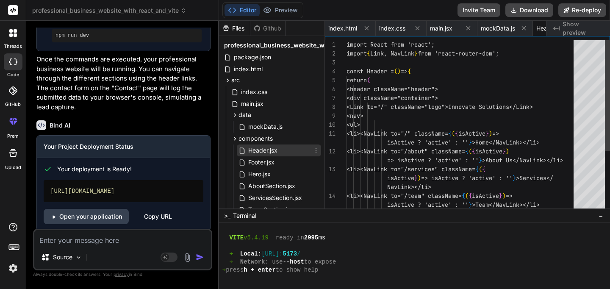
scroll to position [0, 97]
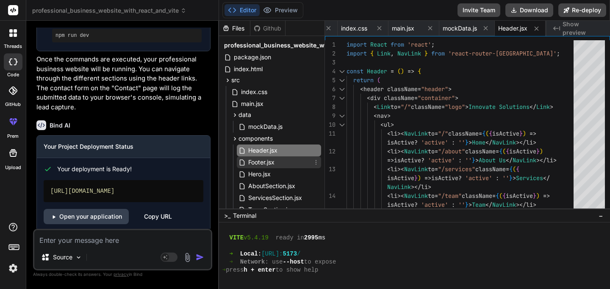
click at [266, 163] on span "Footer.jsx" at bounding box center [261, 162] width 28 height 10
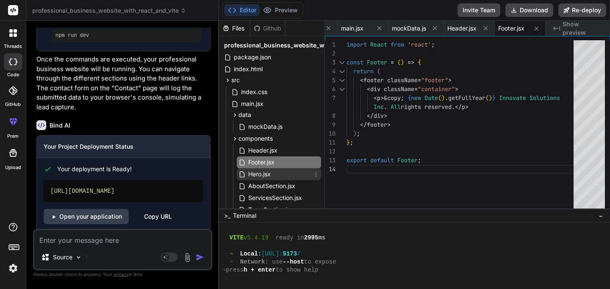
click at [263, 174] on span "Hero.jsx" at bounding box center [259, 174] width 24 height 10
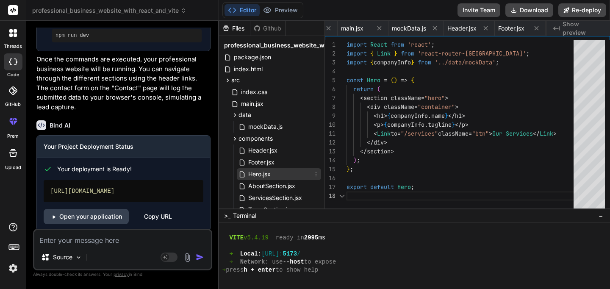
scroll to position [62, 0]
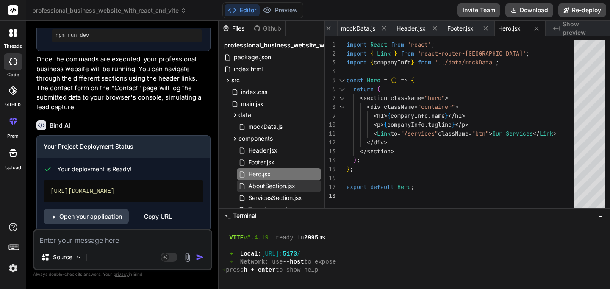
click at [265, 185] on span "AboutSection.jsx" at bounding box center [271, 186] width 49 height 10
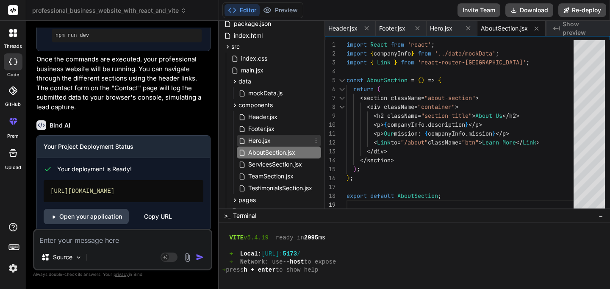
scroll to position [42, 0]
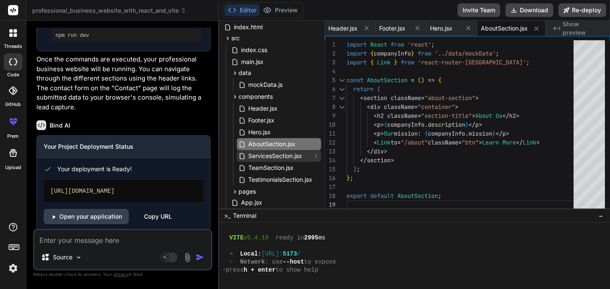
click at [272, 157] on span "ServicesSection.jsx" at bounding box center [274, 156] width 55 height 10
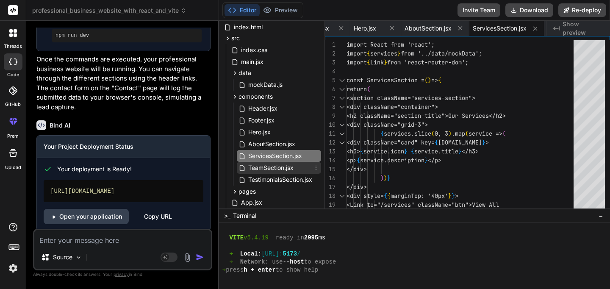
click at [271, 169] on span "TeamSection.jsx" at bounding box center [270, 168] width 47 height 10
type textarea "<Link to="/team" className="btn">See Full Team</Link> </div> </div> </section> …"
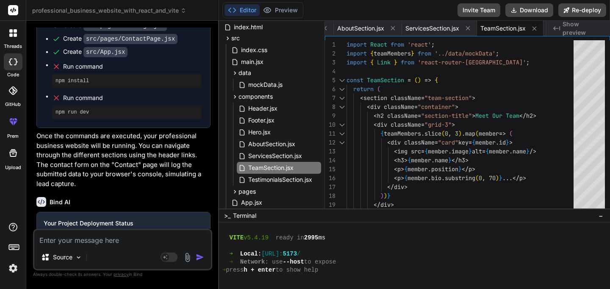
scroll to position [626, 0]
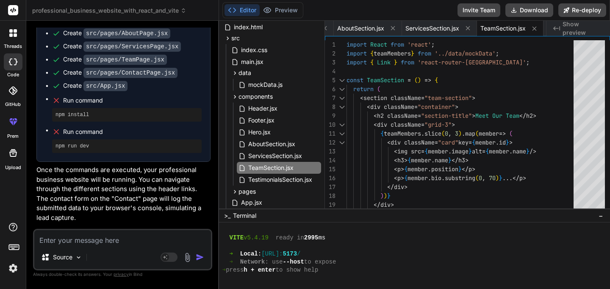
click at [15, 124] on icon at bounding box center [13, 121] width 10 height 10
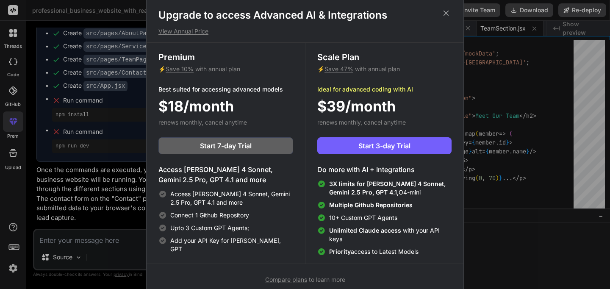
scroll to position [4, 0]
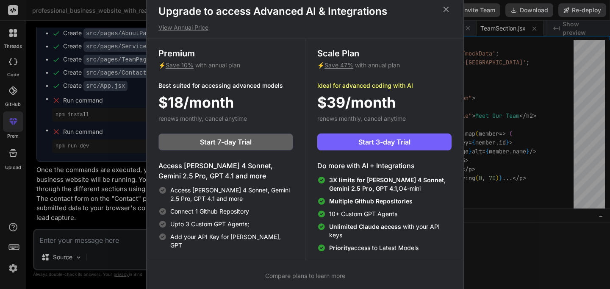
click at [445, 10] on icon at bounding box center [445, 9] width 9 height 9
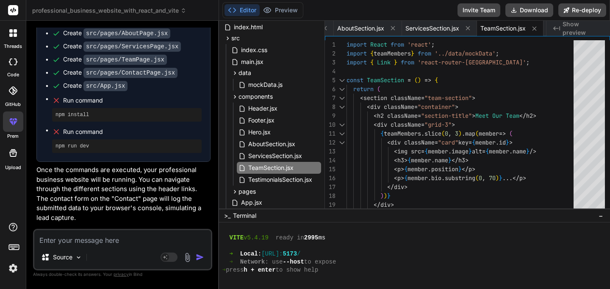
click at [212, 170] on div "Bind AI Web Search Created with Pixso. Code Generator You Design a professional…" at bounding box center [122, 155] width 193 height 268
click at [193, 201] on p "Once the commands are executed, your professional business website will be runn…" at bounding box center [123, 193] width 174 height 57
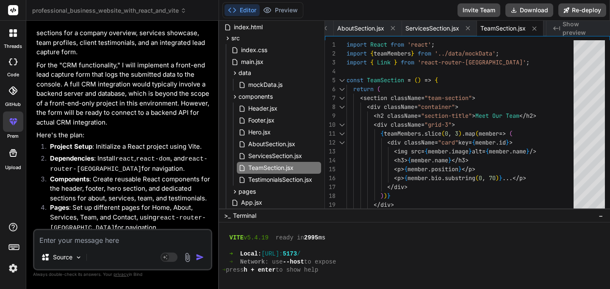
scroll to position [93, 0]
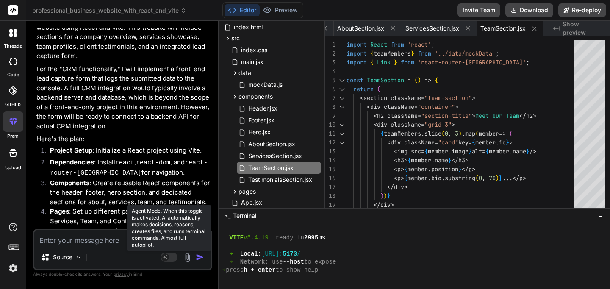
click at [168, 260] on rect at bounding box center [168, 256] width 17 height 9
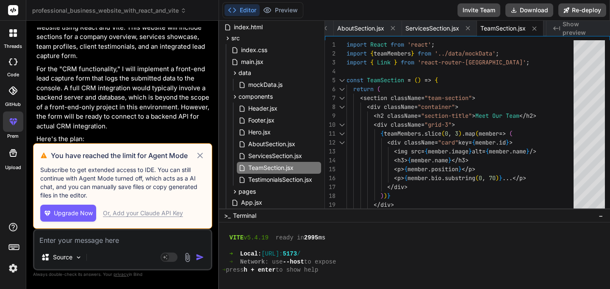
click at [199, 156] on icon at bounding box center [200, 155] width 6 height 6
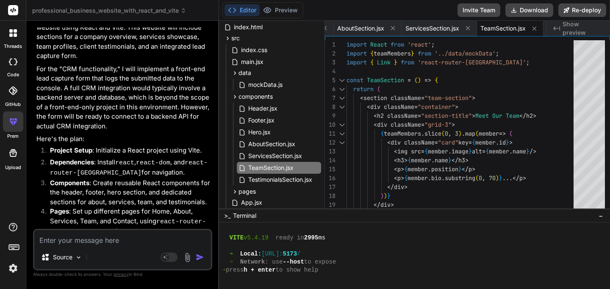
click at [189, 259] on img at bounding box center [187, 257] width 10 height 10
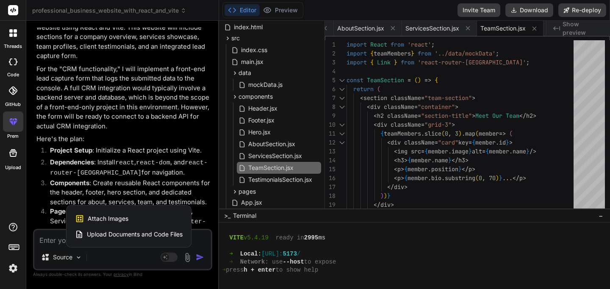
click at [130, 257] on div at bounding box center [305, 144] width 610 height 289
type textarea "x"
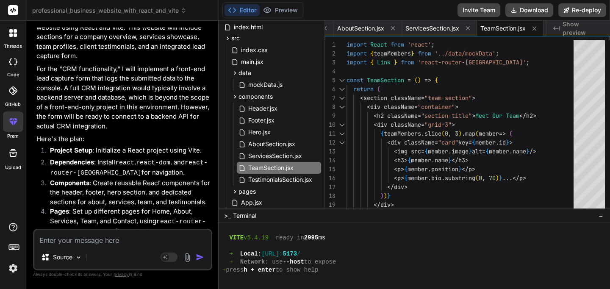
click at [197, 257] on img "button" at bounding box center [200, 257] width 8 height 8
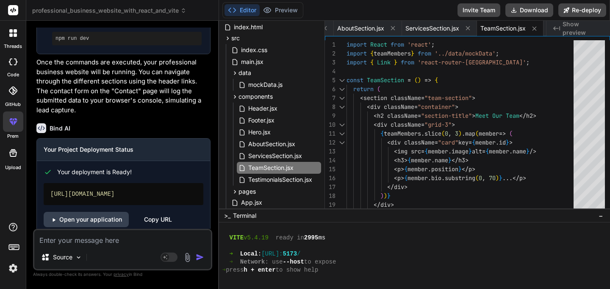
scroll to position [736, 0]
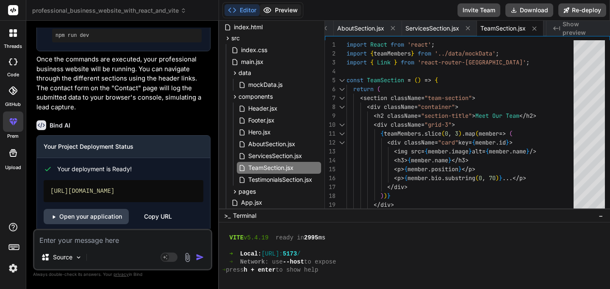
click at [285, 7] on button "Preview" at bounding box center [280, 10] width 41 height 12
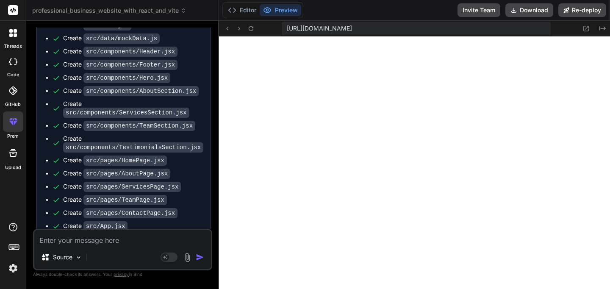
scroll to position [486, 0]
click at [16, 249] on rect at bounding box center [14, 246] width 10 height 5
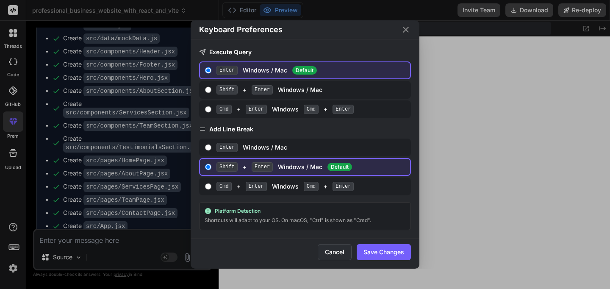
click at [340, 257] on button "Cancel" at bounding box center [335, 252] width 34 height 16
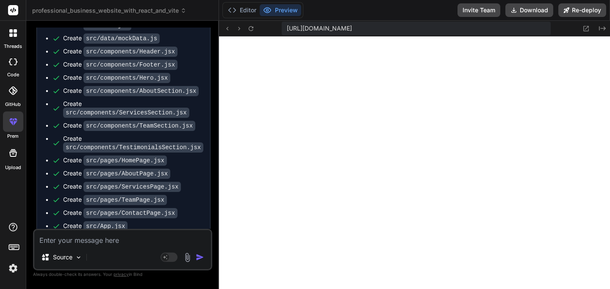
click at [13, 247] on rect at bounding box center [13, 247] width 1 height 1
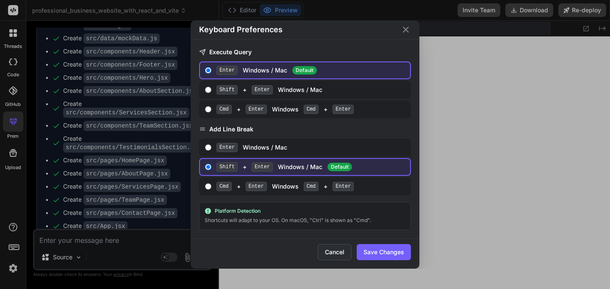
click at [337, 254] on button "Cancel" at bounding box center [335, 252] width 34 height 16
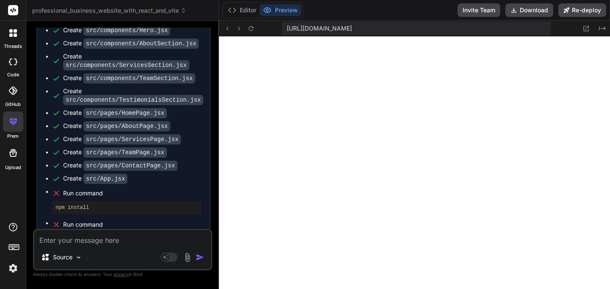
scroll to position [603, 0]
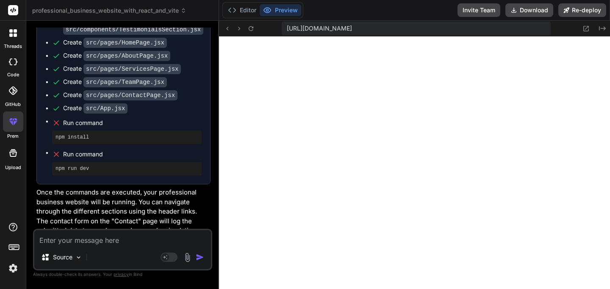
click at [92, 119] on span "Run command" at bounding box center [132, 123] width 138 height 8
click at [240, 12] on button "Editor" at bounding box center [241, 10] width 35 height 12
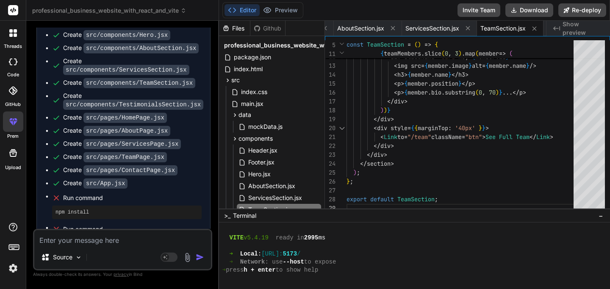
scroll to position [342, 0]
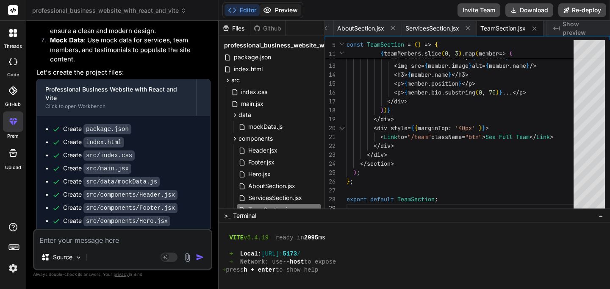
click at [283, 5] on button "Preview" at bounding box center [280, 10] width 41 height 12
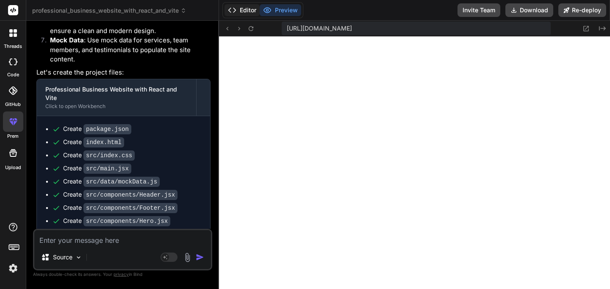
click at [245, 9] on button "Editor" at bounding box center [241, 10] width 35 height 12
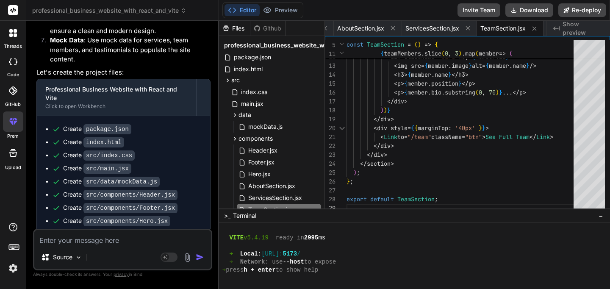
click at [185, 143] on ul "Create package.json Create index.html Create src/index.css Create src/main.jsx …" at bounding box center [123, 280] width 156 height 312
click at [245, 143] on div "components" at bounding box center [274, 138] width 91 height 10
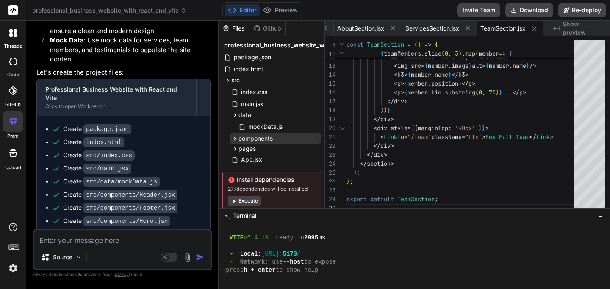
click at [245, 143] on div "components" at bounding box center [274, 138] width 91 height 10
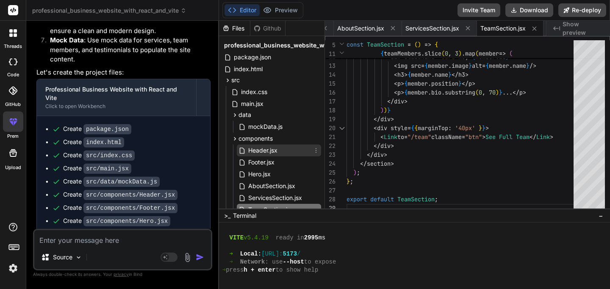
click at [245, 147] on icon at bounding box center [242, 150] width 9 height 7
type textarea "=> isActive ? 'active' : ''}>Contact</NavLink></li> </ul> </nav> </div> </heade…"
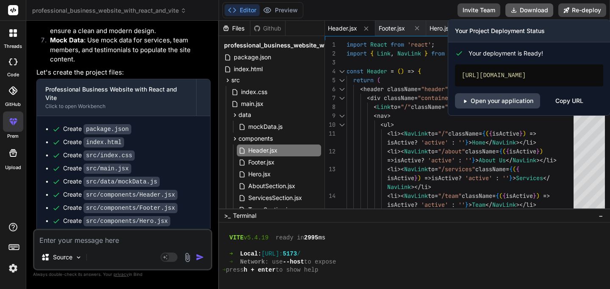
click at [525, 7] on button "Download" at bounding box center [529, 10] width 48 height 14
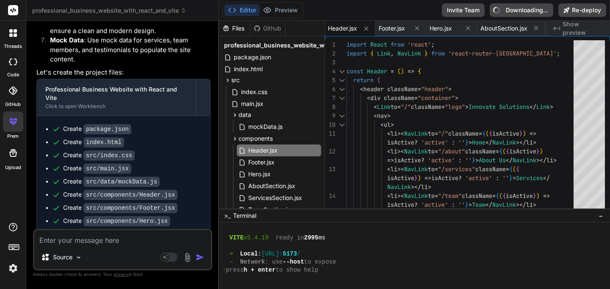
type textarea "x"
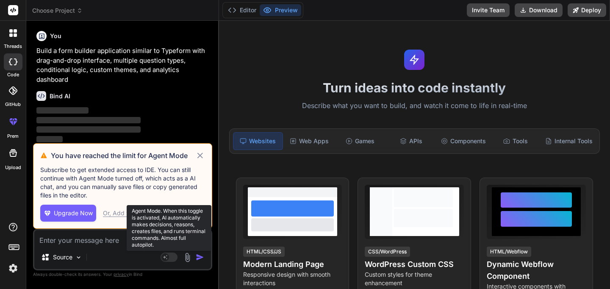
click at [168, 257] on rect at bounding box center [165, 257] width 8 height 8
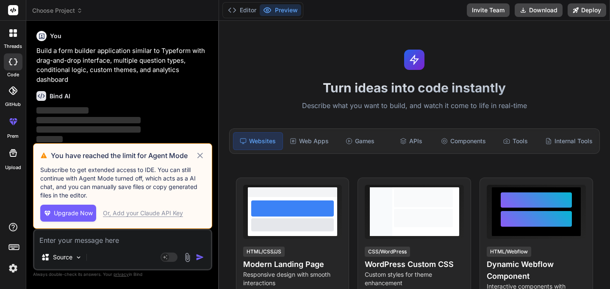
click at [202, 155] on icon at bounding box center [200, 155] width 10 height 10
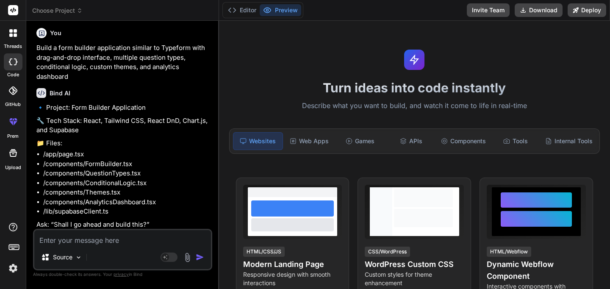
scroll to position [5, 0]
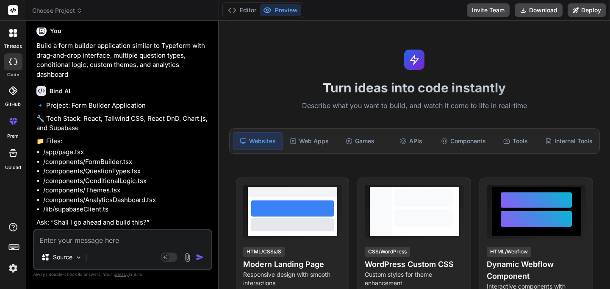
type textarea "x"
click at [243, 6] on button "Editor" at bounding box center [241, 10] width 35 height 12
